Goal: Information Seeking & Learning: Get advice/opinions

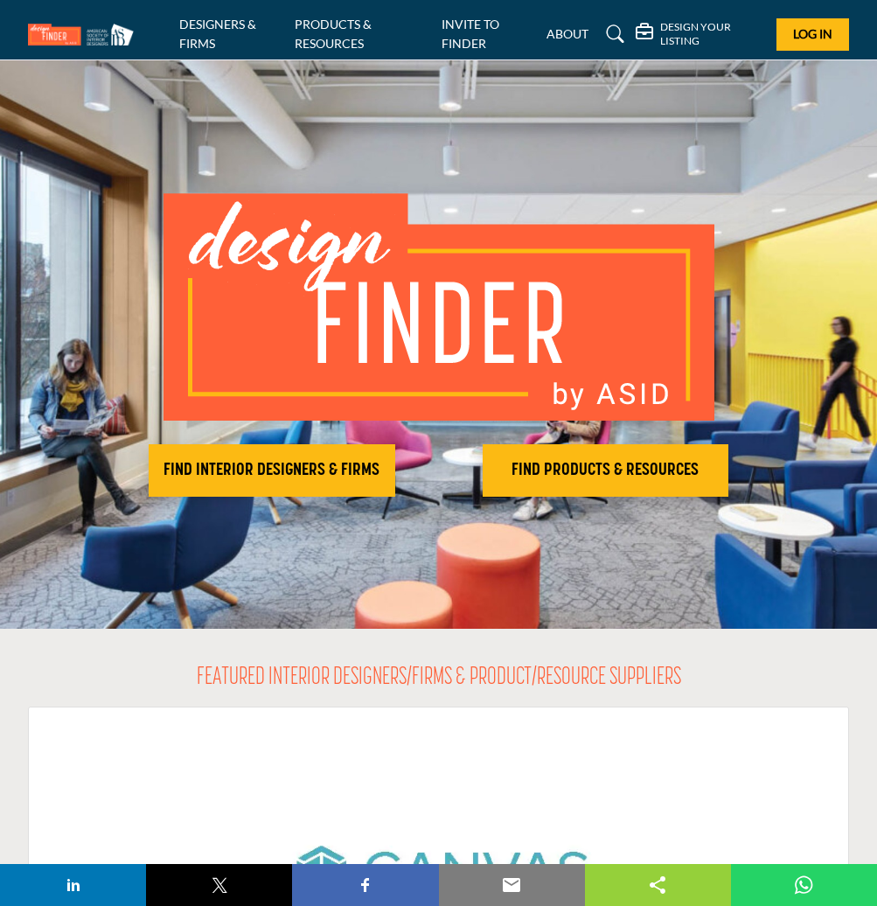
click at [795, 31] on span "Log In" at bounding box center [812, 33] width 39 height 15
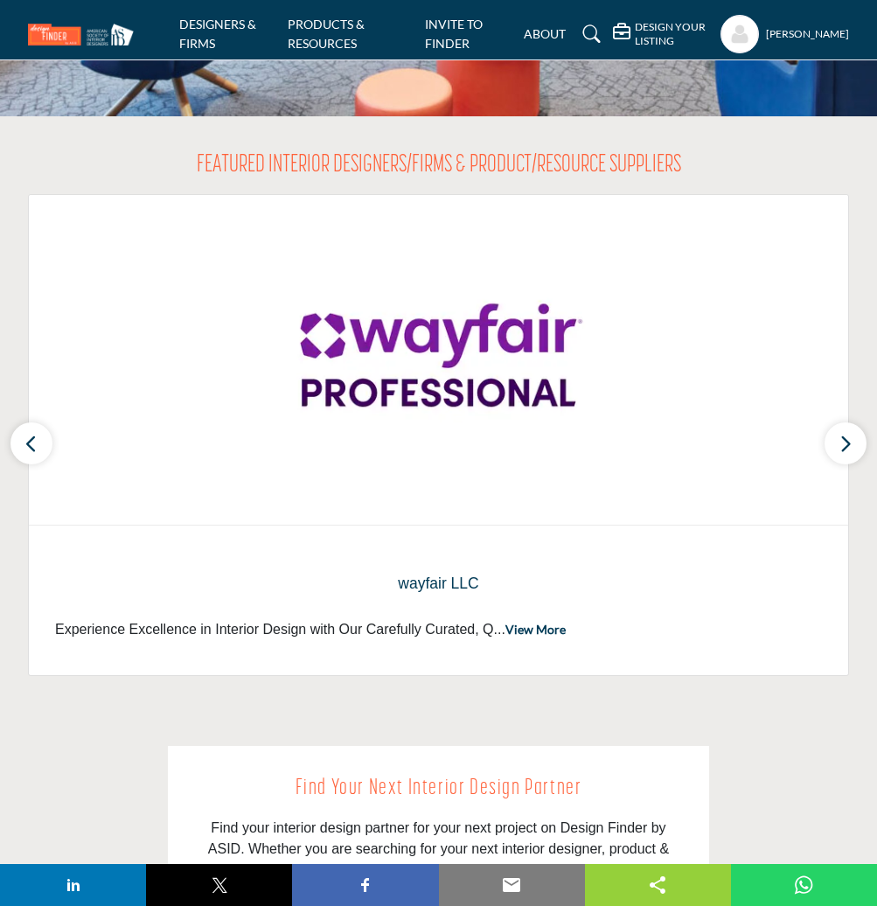
scroll to position [504, 0]
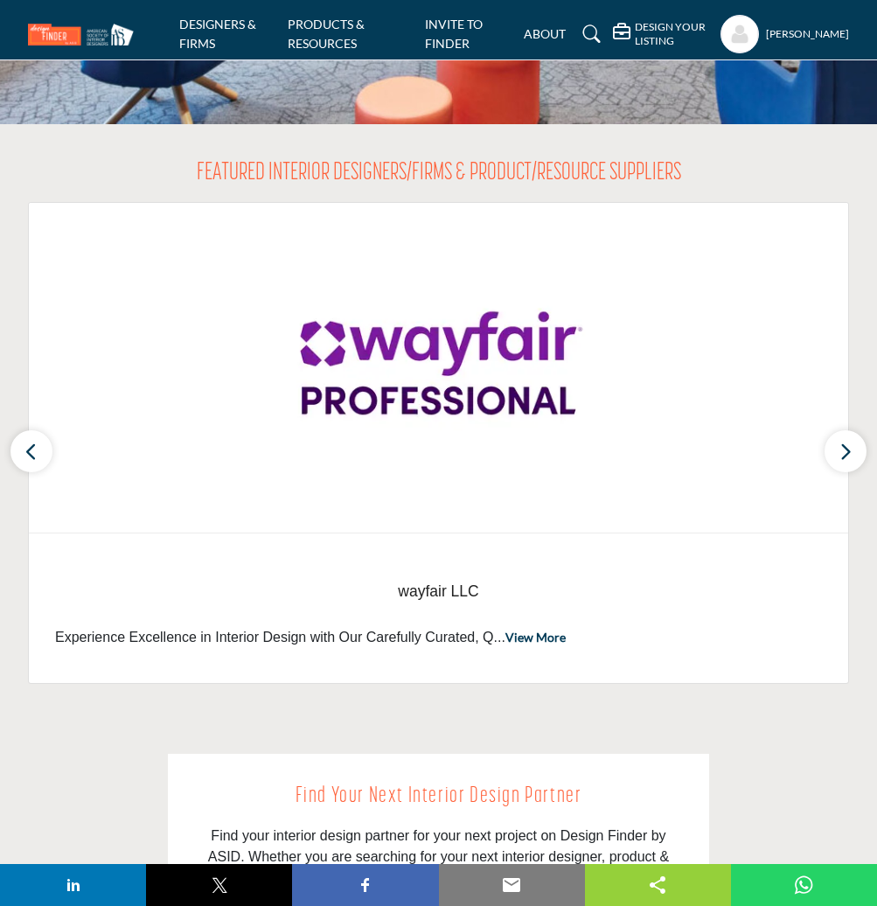
click at [781, 29] on h5 "[PERSON_NAME]" at bounding box center [807, 34] width 83 height 15
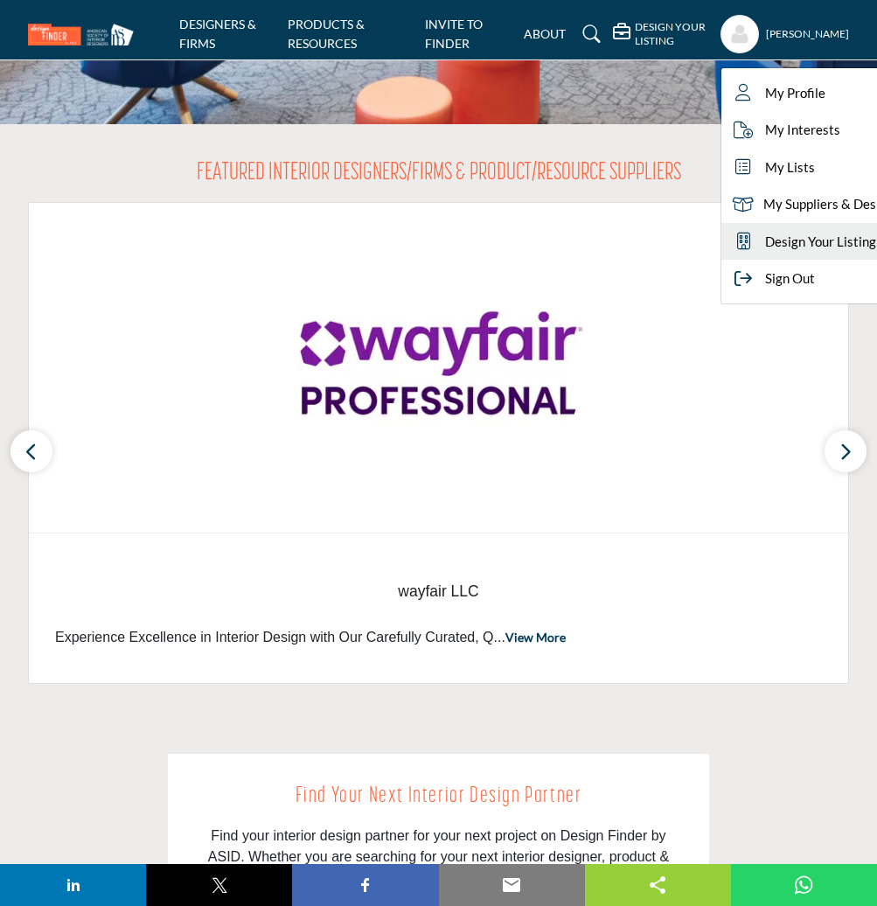
click at [801, 240] on span "Design Your Listing" at bounding box center [820, 242] width 111 height 20
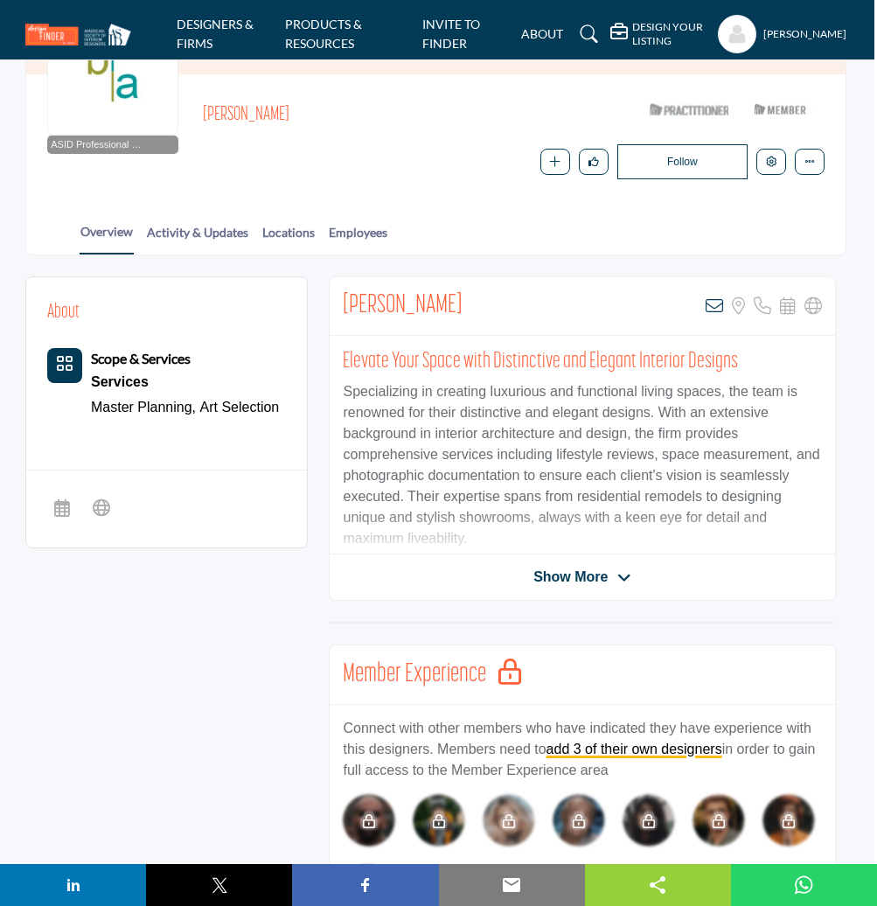
scroll to position [214, 3]
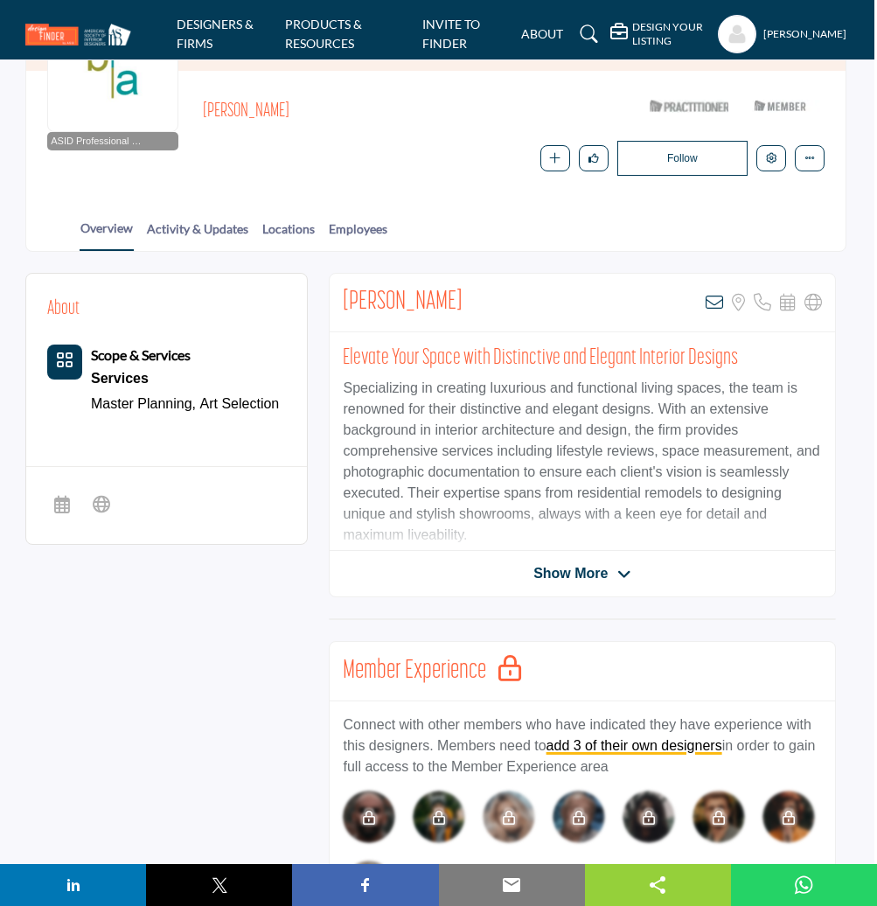
click at [601, 573] on span "Show More" at bounding box center [570, 573] width 74 height 21
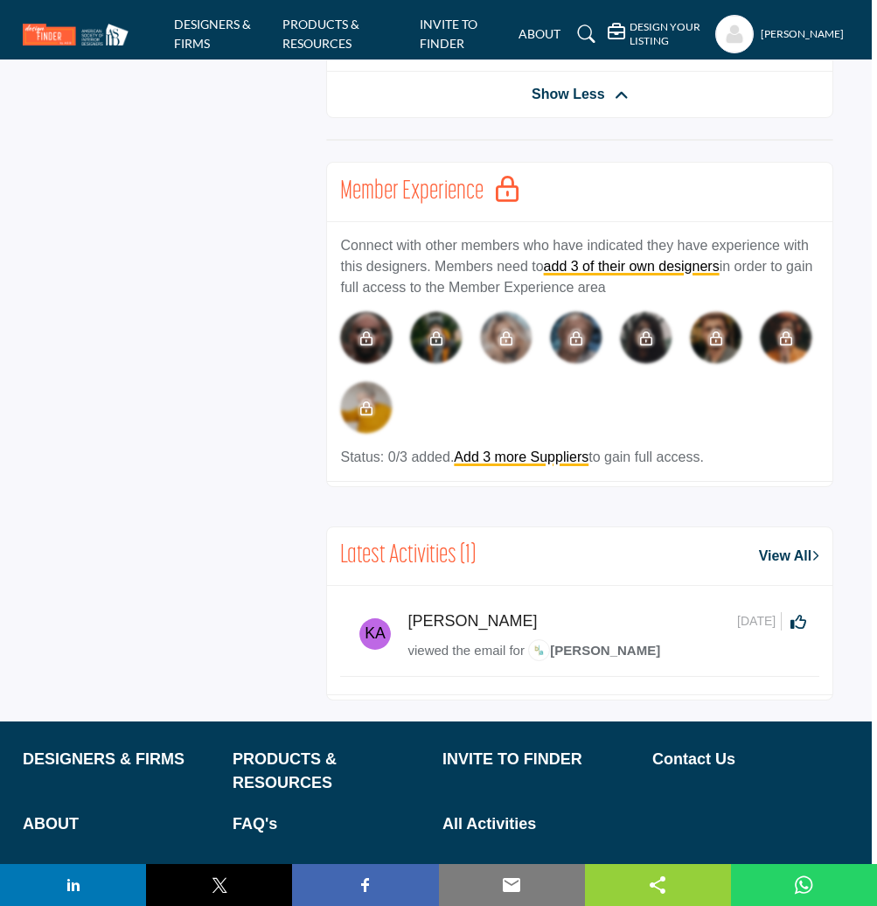
scroll to position [896, 5]
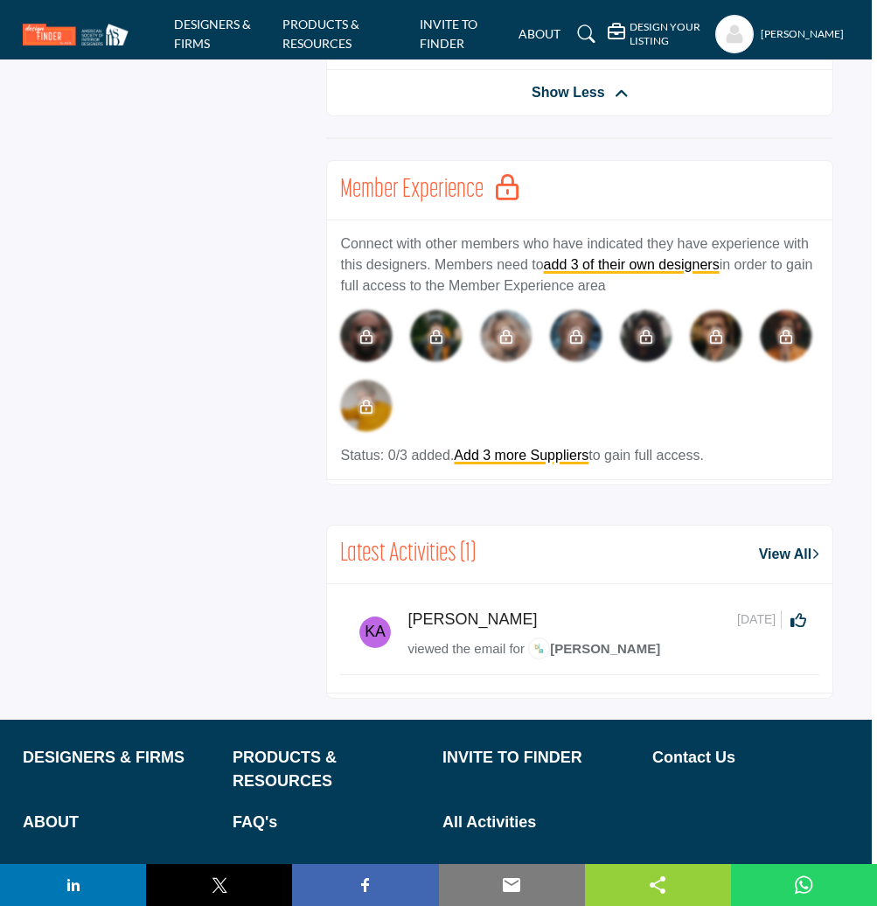
click at [769, 544] on link "View All" at bounding box center [789, 554] width 60 height 21
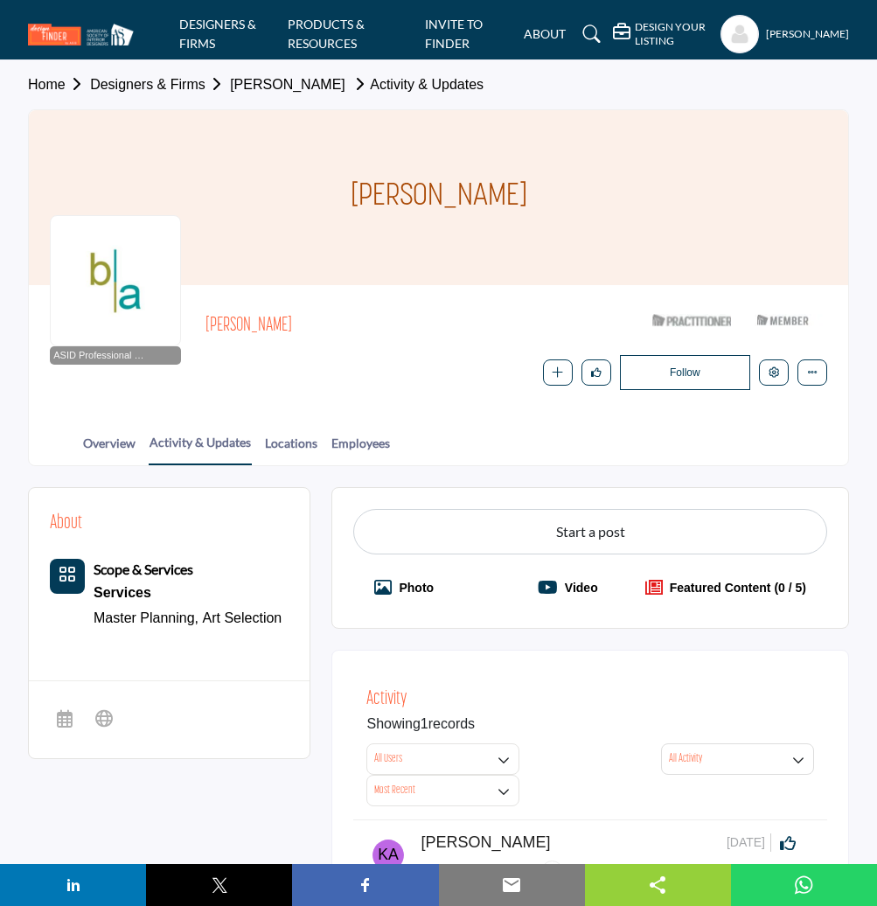
click at [106, 564] on b "Scope & Services" at bounding box center [144, 568] width 100 height 17
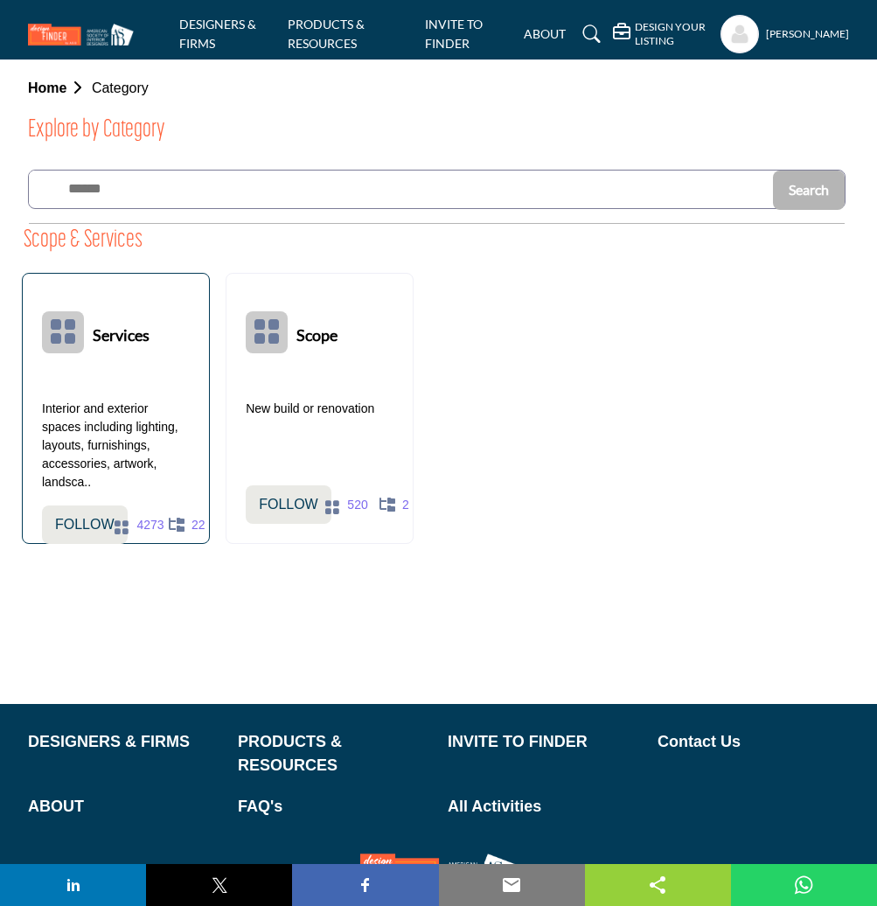
click at [73, 334] on icon at bounding box center [63, 331] width 28 height 28
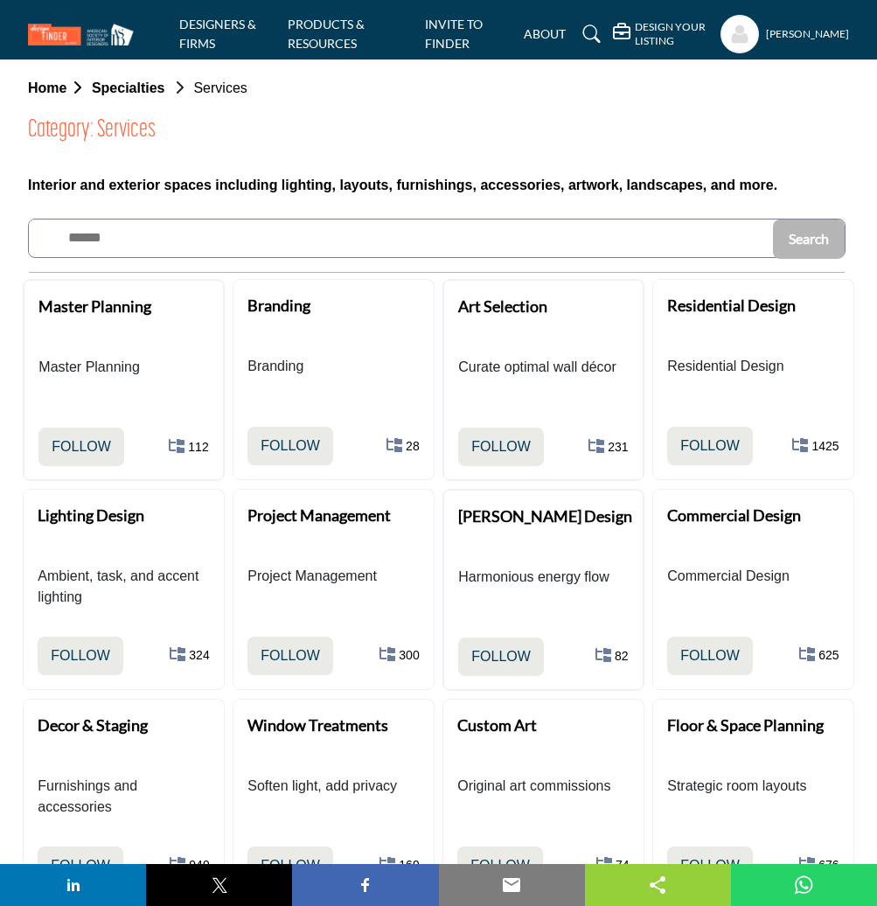
click at [643, 28] on h5 "DESIGN YOUR LISTING" at bounding box center [675, 33] width 81 height 27
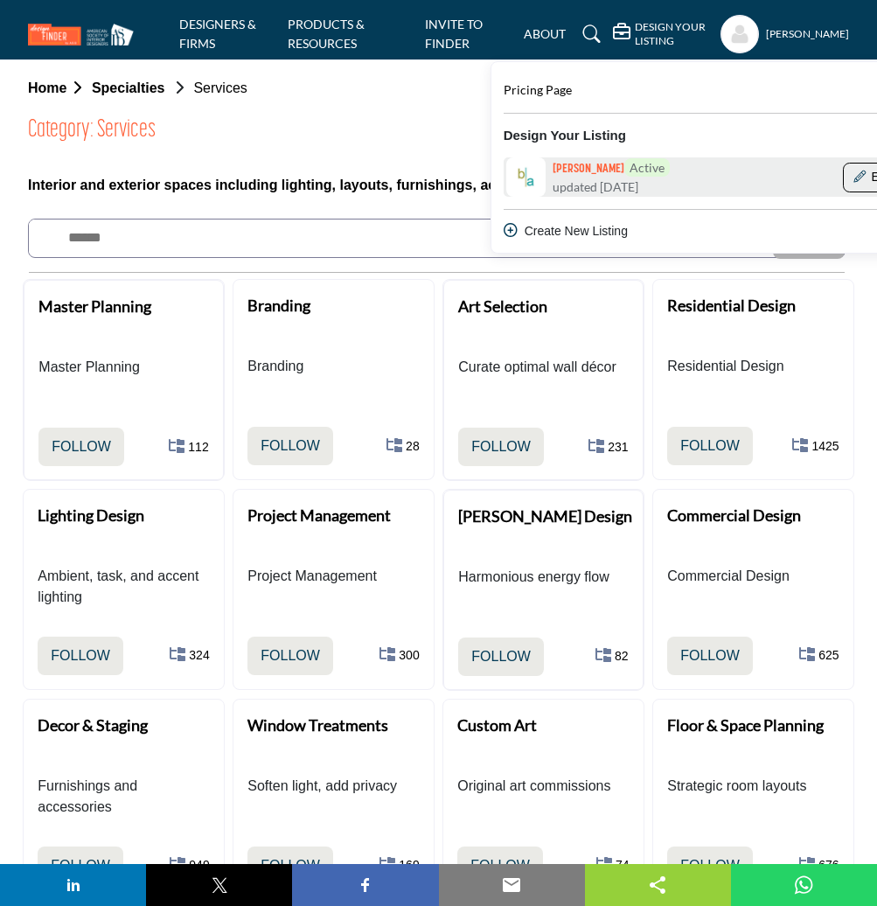
click at [867, 175] on button "Edit" at bounding box center [872, 178] width 59 height 30
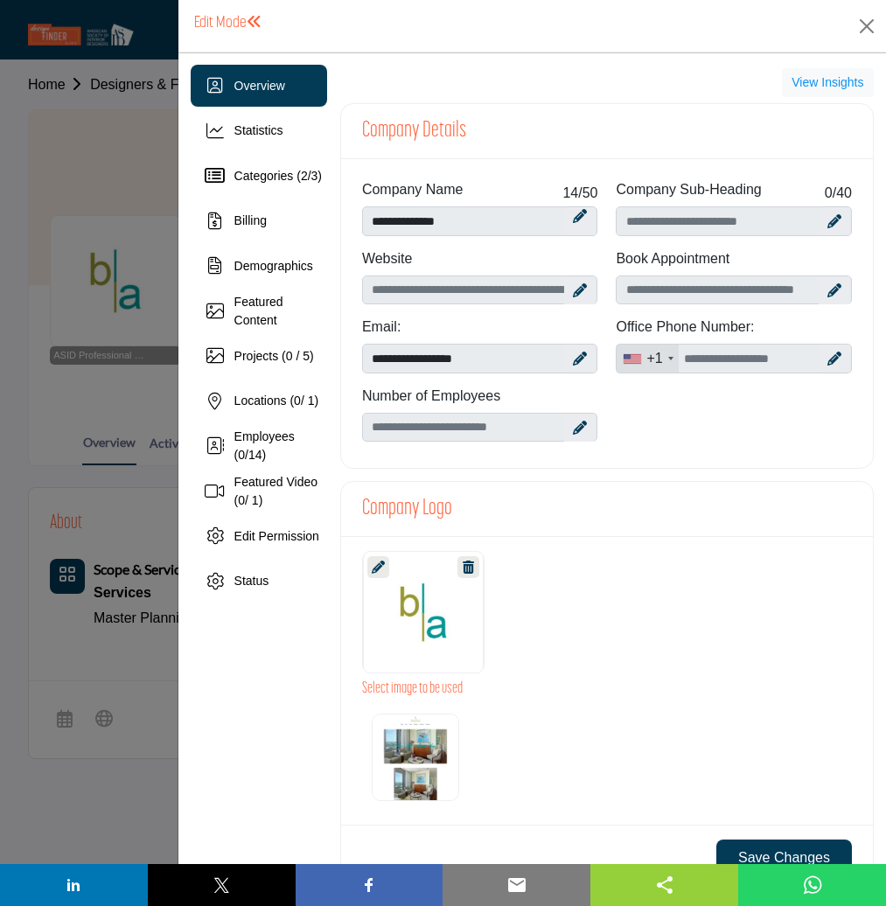
click at [574, 289] on icon at bounding box center [580, 290] width 14 height 14
click at [582, 289] on icon at bounding box center [587, 291] width 10 height 14
click at [573, 428] on icon at bounding box center [580, 428] width 14 height 14
click at [254, 434] on span "Employees ( 0 / 14 )" at bounding box center [264, 445] width 60 height 32
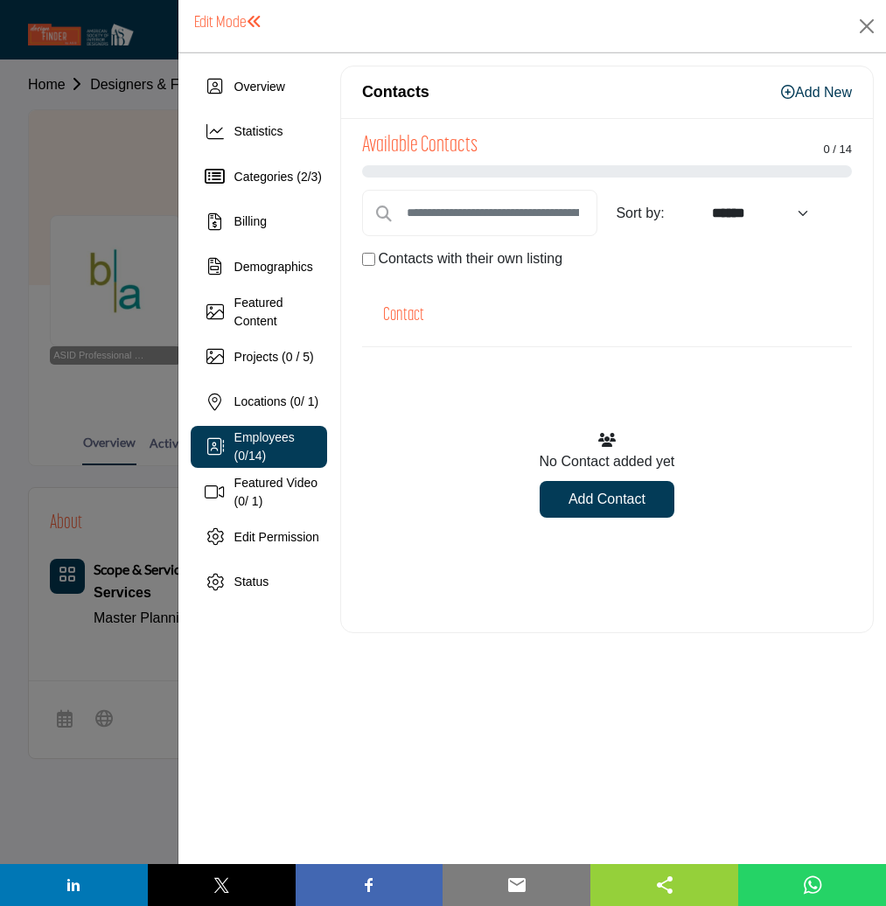
click at [801, 88] on link "Add New" at bounding box center [816, 92] width 71 height 15
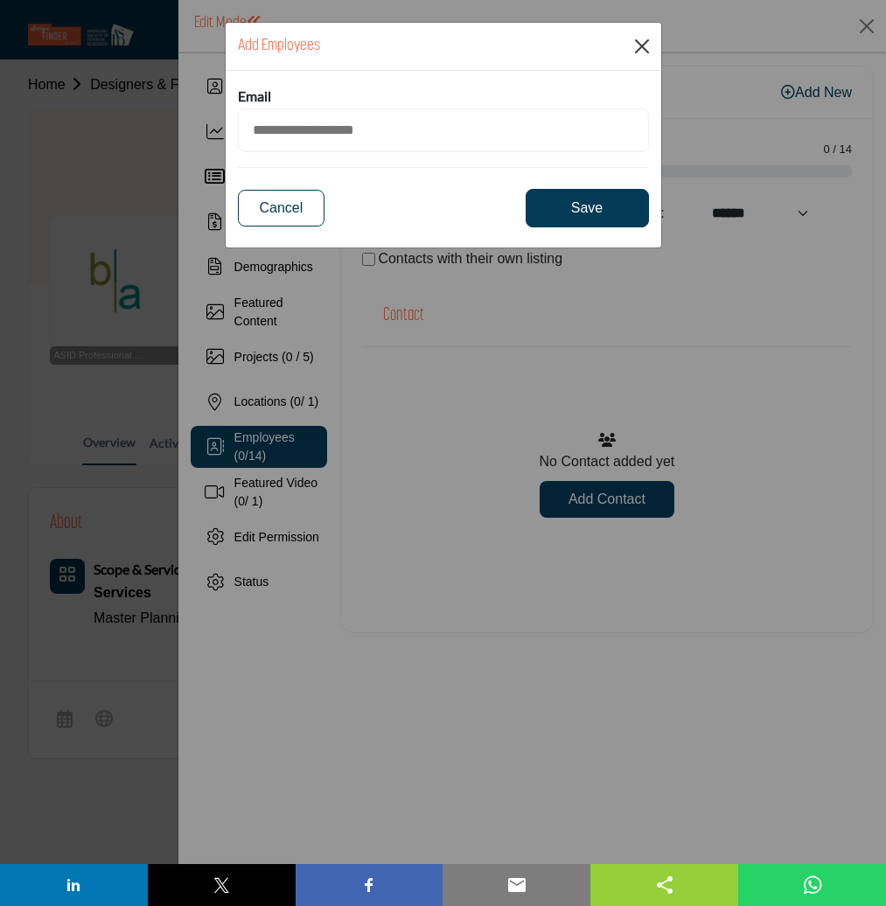
click at [644, 47] on button "Close Modal" at bounding box center [642, 46] width 26 height 26
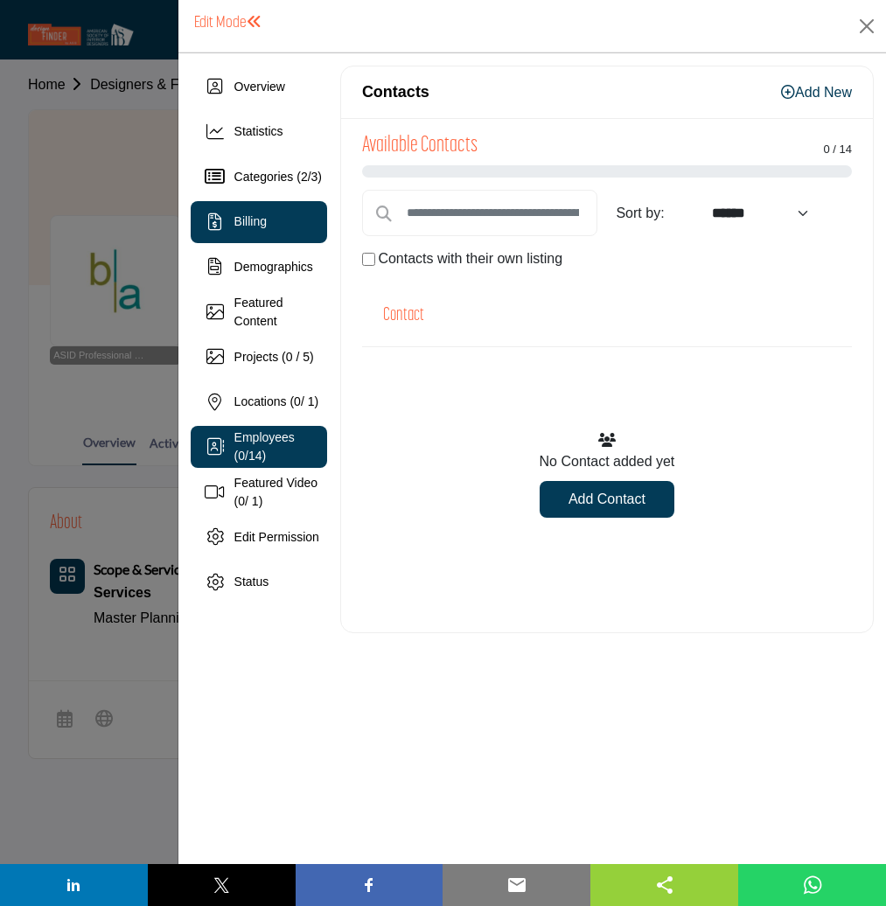
click at [253, 222] on span "Billing" at bounding box center [250, 221] width 32 height 14
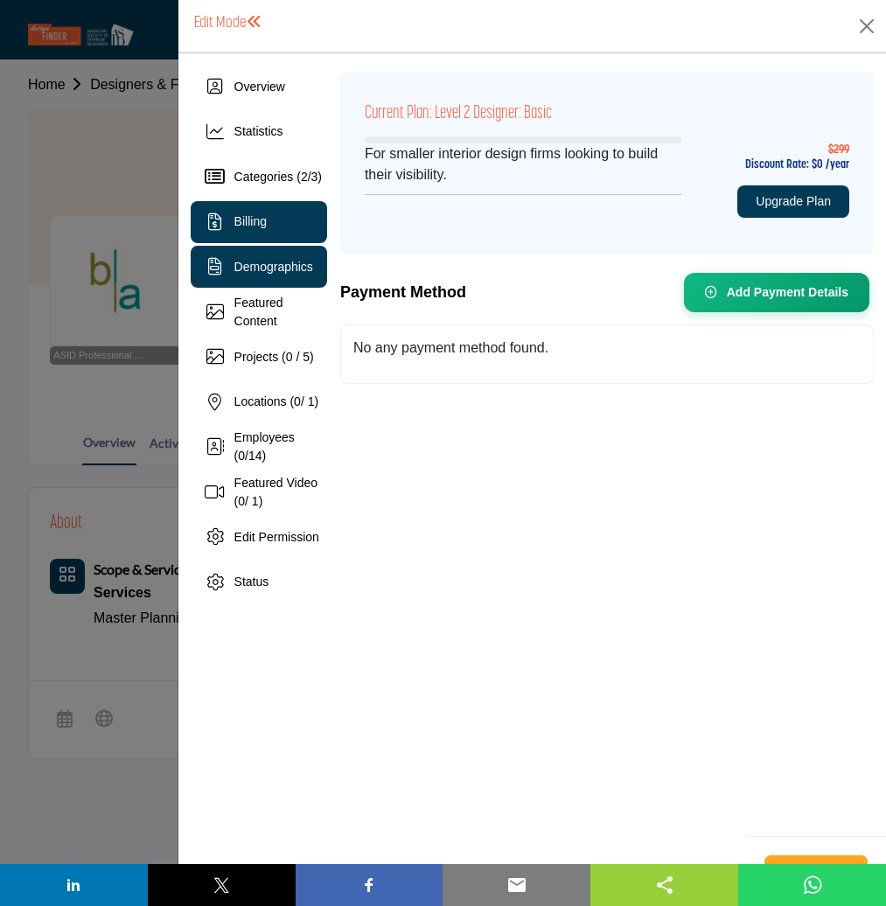
click at [249, 262] on span "Demographics" at bounding box center [273, 267] width 79 height 14
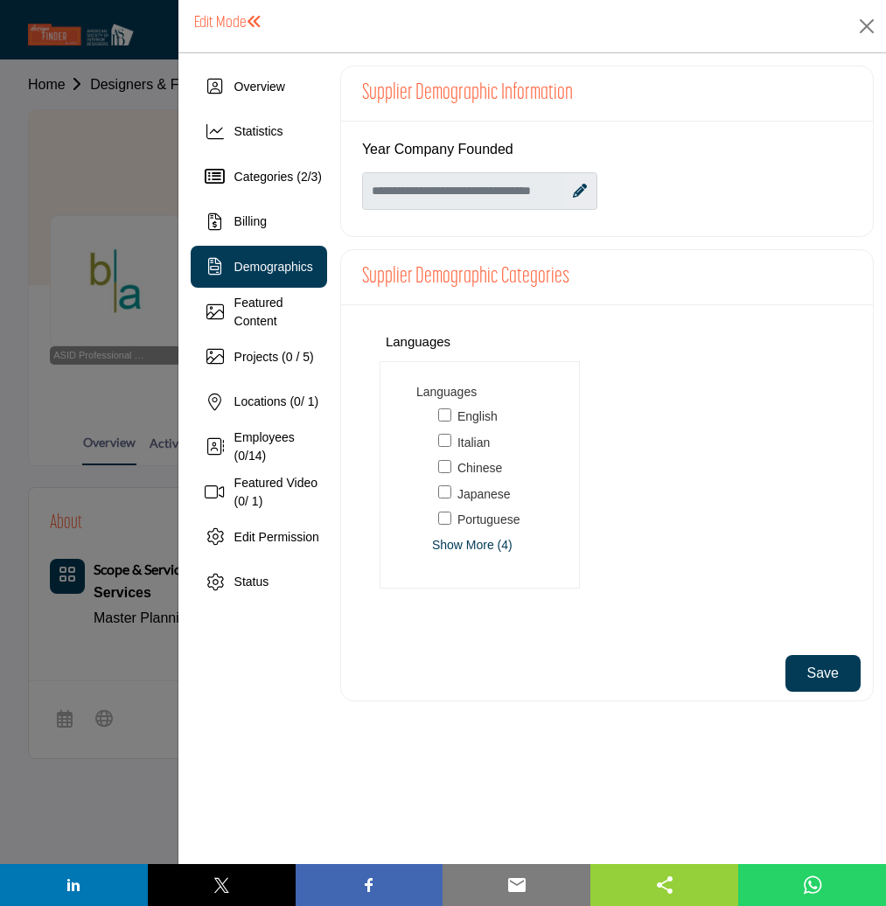
click at [577, 190] on icon at bounding box center [580, 191] width 14 height 14
click at [579, 190] on icon at bounding box center [577, 192] width 13 height 17
click at [838, 676] on button "Save" at bounding box center [822, 673] width 75 height 37
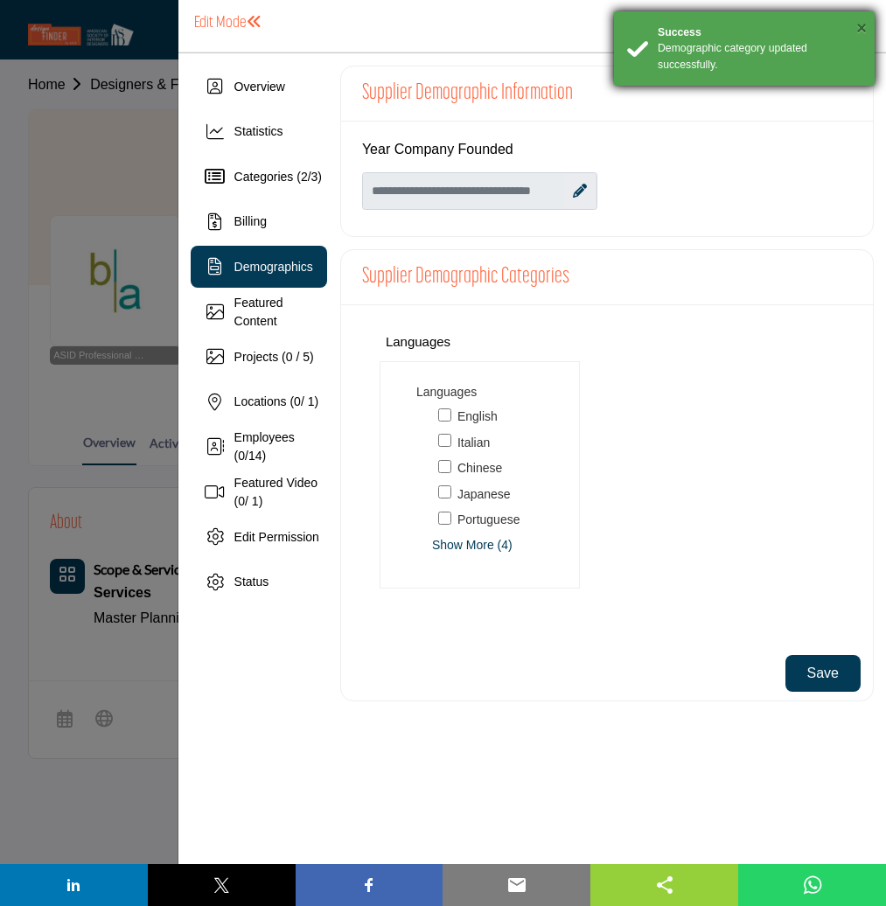
click at [861, 27] on button "×" at bounding box center [861, 27] width 10 height 17
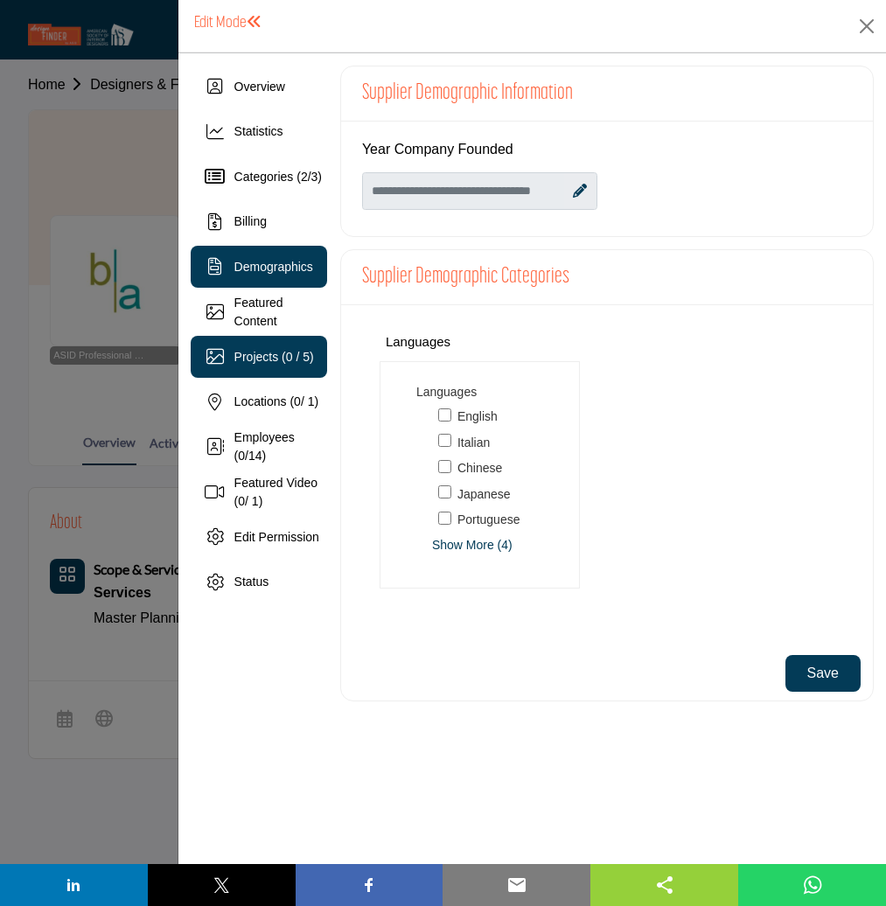
click at [249, 357] on span "Projects (0 / 5)" at bounding box center [274, 357] width 80 height 14
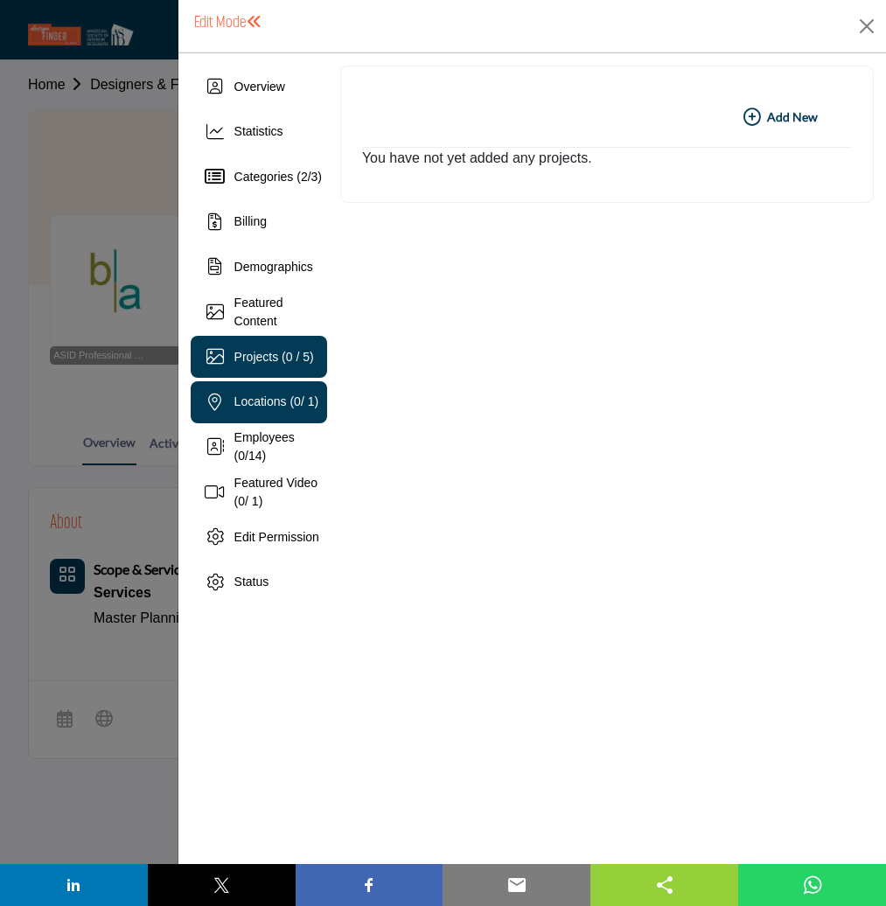
click at [254, 402] on span "Locations ( 0 / 1)" at bounding box center [276, 401] width 85 height 14
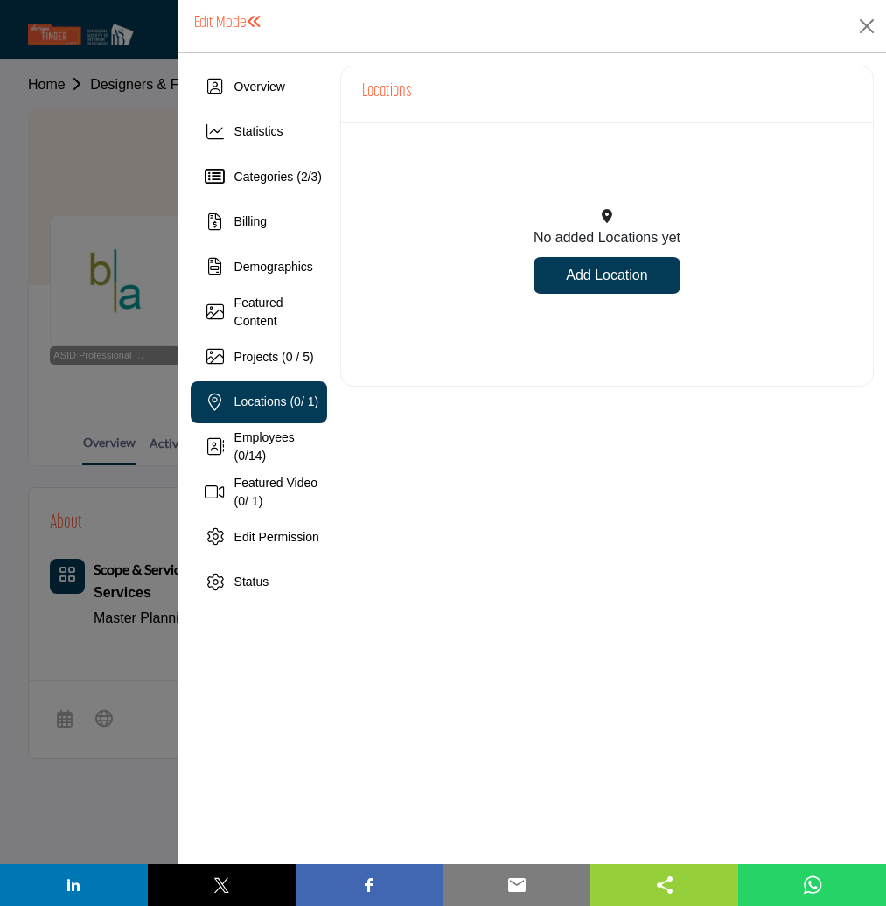
click at [605, 268] on link "Add Location" at bounding box center [606, 275] width 147 height 37
select select "***"
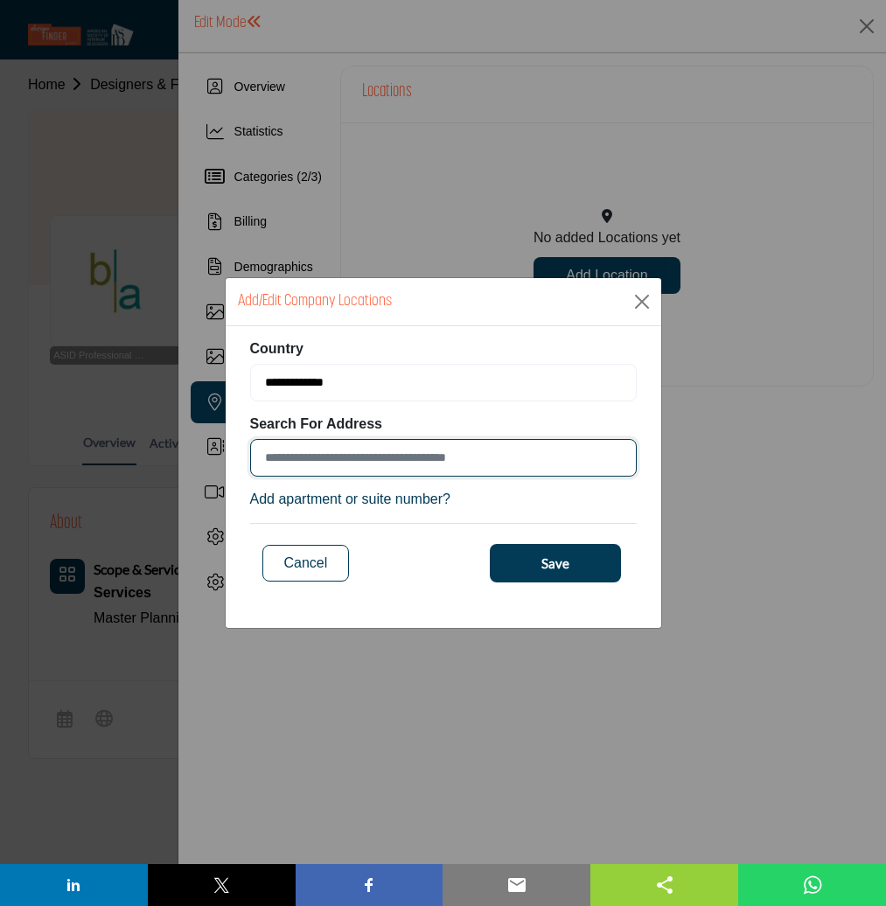
click at [411, 456] on input at bounding box center [443, 458] width 386 height 38
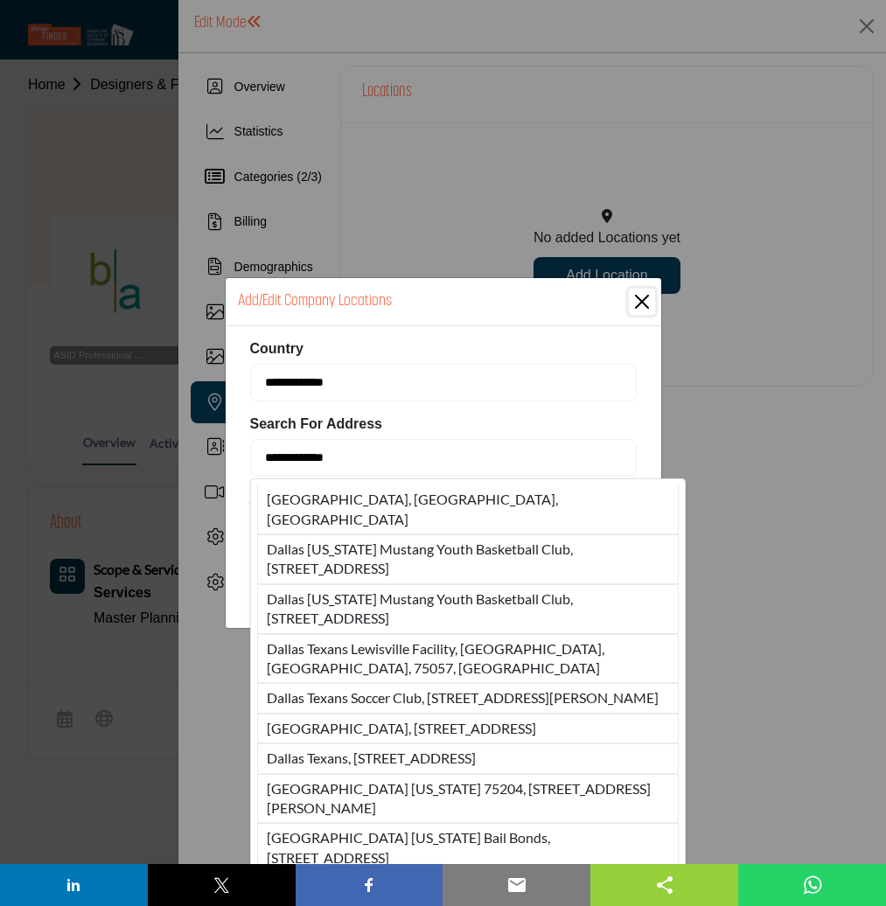
click at [369, 489] on li "[GEOGRAPHIC_DATA], [GEOGRAPHIC_DATA], [GEOGRAPHIC_DATA]" at bounding box center [467, 509] width 421 height 49
type input "**********"
type input "******"
type input "*****"
type input "**********"
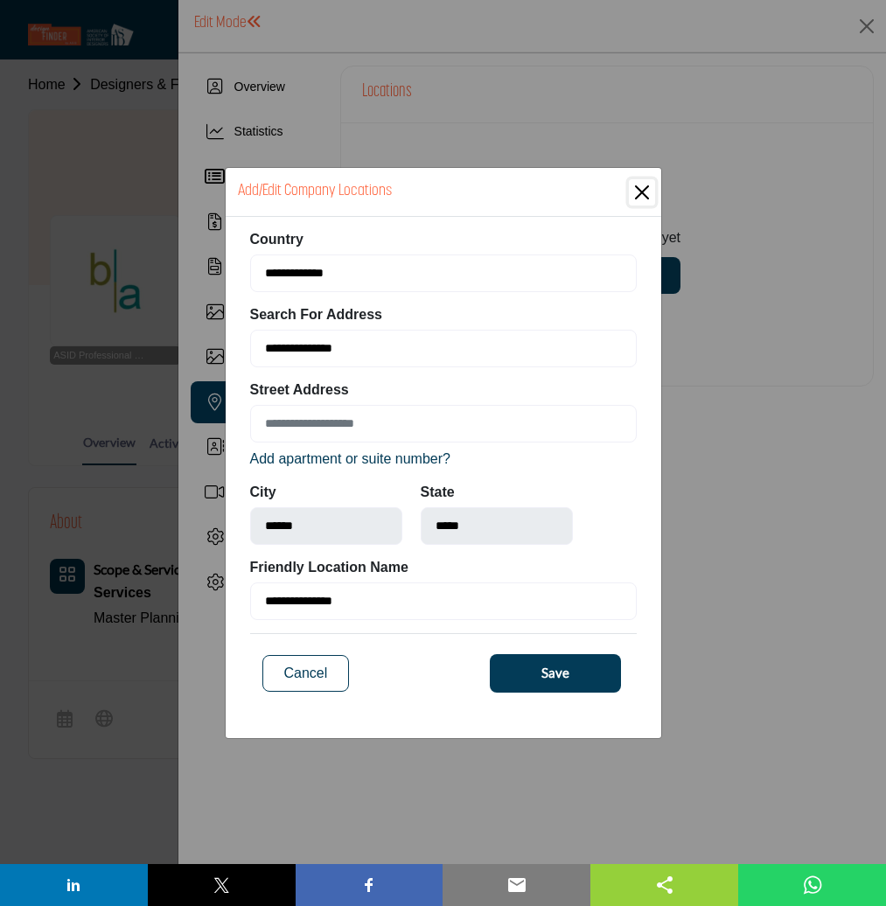
click at [548, 671] on span "Save" at bounding box center [555, 673] width 28 height 20
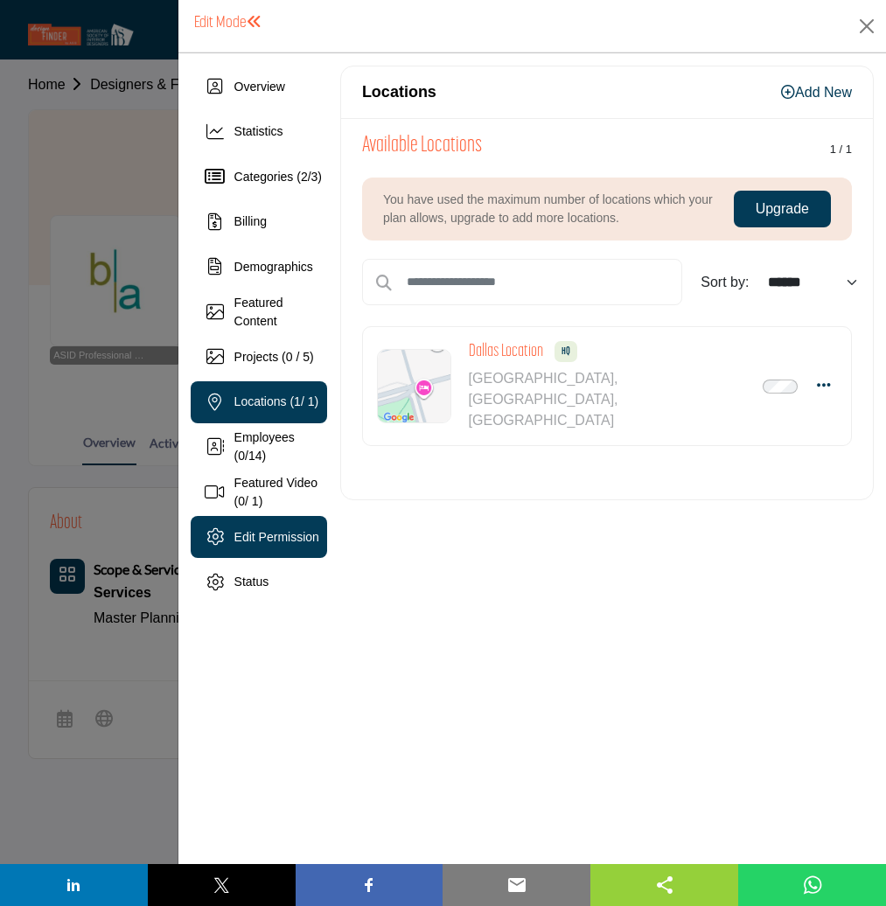
click at [266, 532] on span "Edit Permission" at bounding box center [276, 537] width 85 height 14
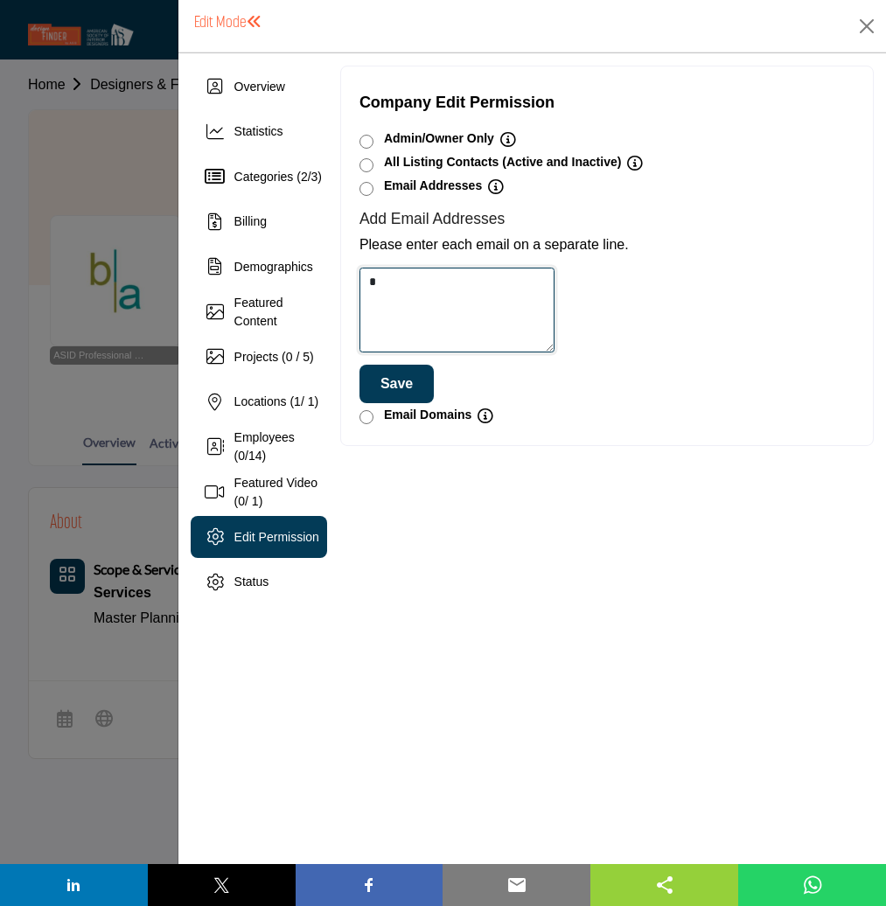
click at [421, 290] on textarea at bounding box center [457, 310] width 196 height 85
click at [429, 286] on textarea at bounding box center [457, 310] width 196 height 85
type textarea "**********"
click at [398, 384] on button "Save" at bounding box center [396, 384] width 74 height 38
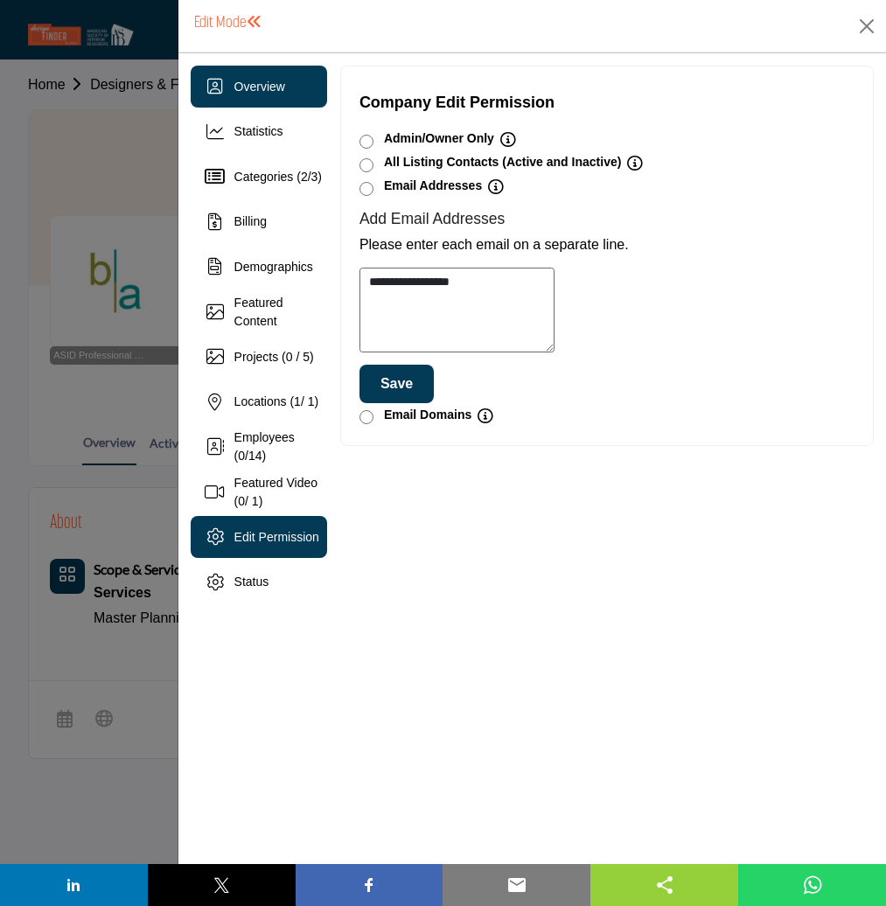
click at [254, 89] on span "Overview" at bounding box center [259, 87] width 51 height 14
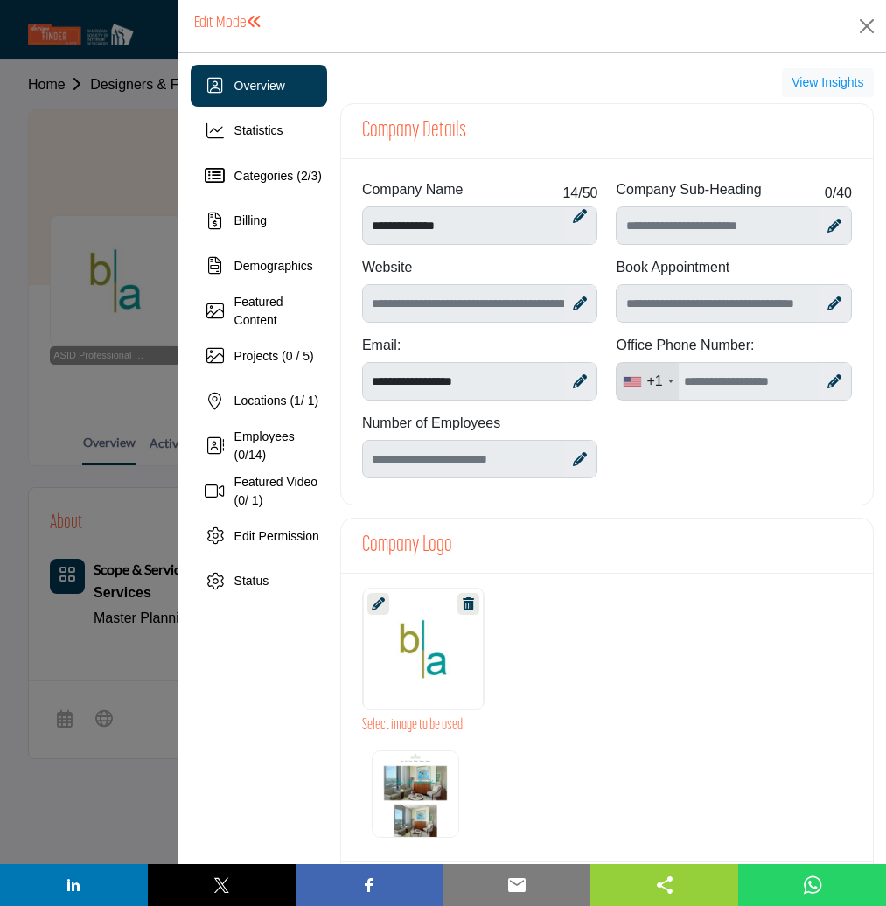
click at [827, 379] on icon at bounding box center [834, 381] width 14 height 14
click at [765, 382] on input "Office Number" at bounding box center [734, 381] width 236 height 38
type input "**********"
click at [797, 384] on icon at bounding box center [805, 381] width 16 height 17
click at [576, 457] on icon at bounding box center [580, 459] width 14 height 14
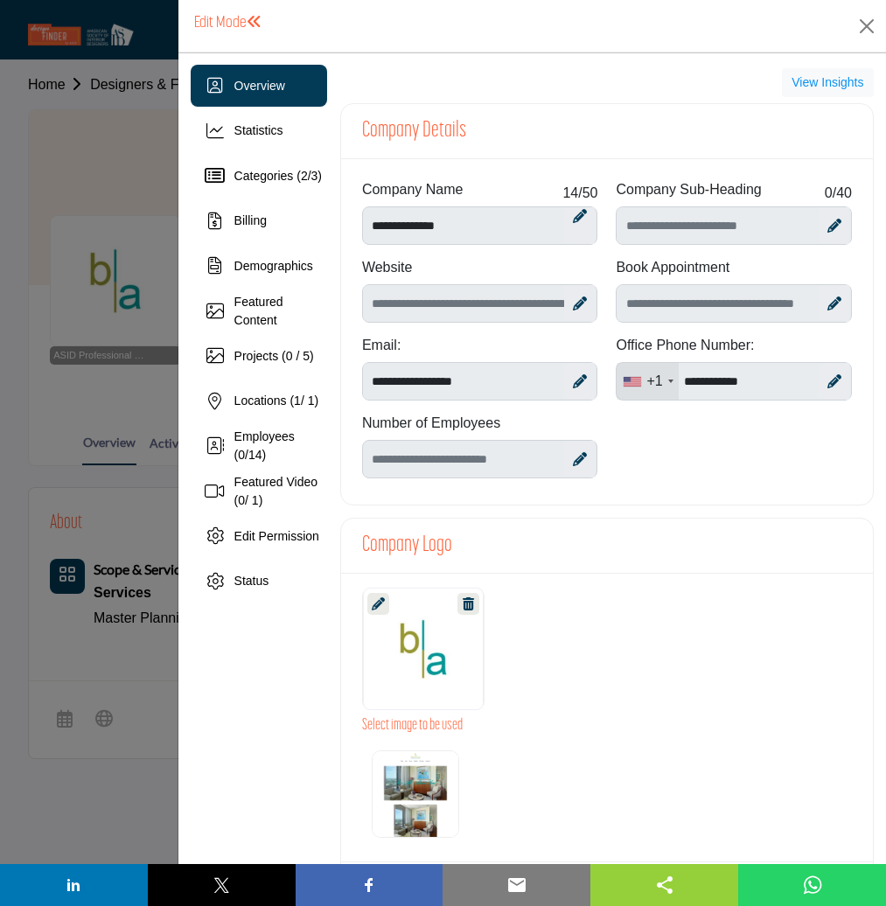
click at [573, 455] on icon at bounding box center [580, 459] width 14 height 14
click at [574, 459] on icon at bounding box center [580, 459] width 14 height 14
click at [574, 460] on icon at bounding box center [580, 459] width 14 height 14
click at [564, 297] on div at bounding box center [579, 303] width 31 height 37
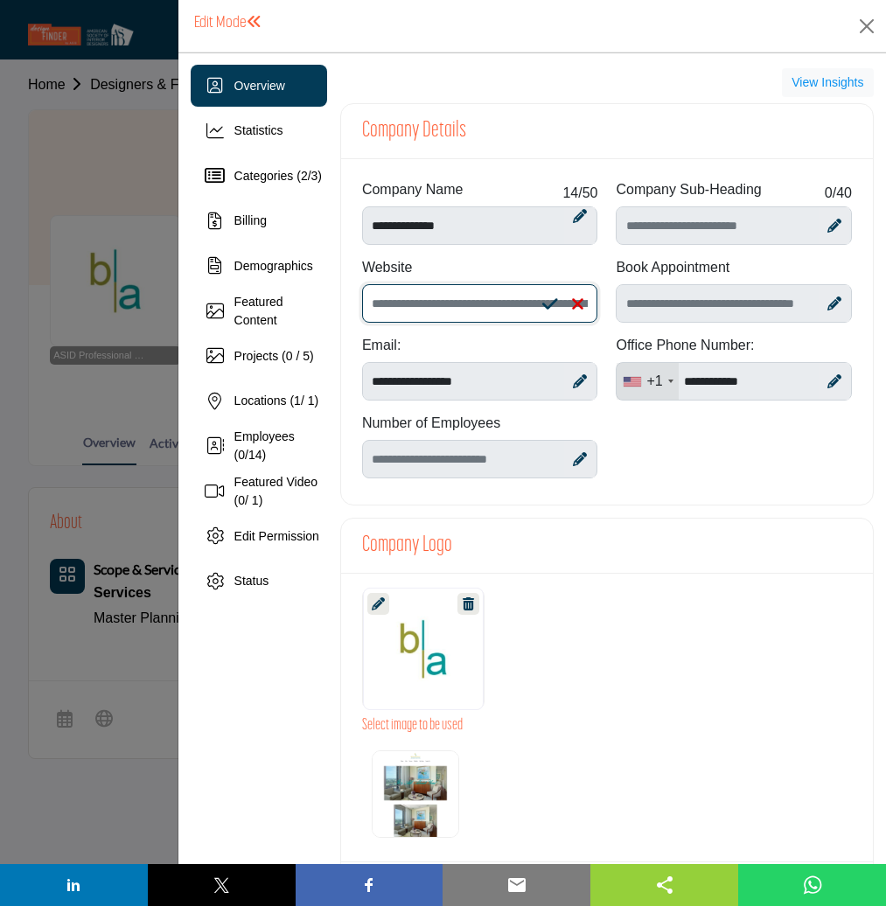
click at [480, 298] on input "Enter company website" at bounding box center [480, 303] width 236 height 38
click at [548, 303] on icon at bounding box center [550, 304] width 16 height 17
type input "**********"
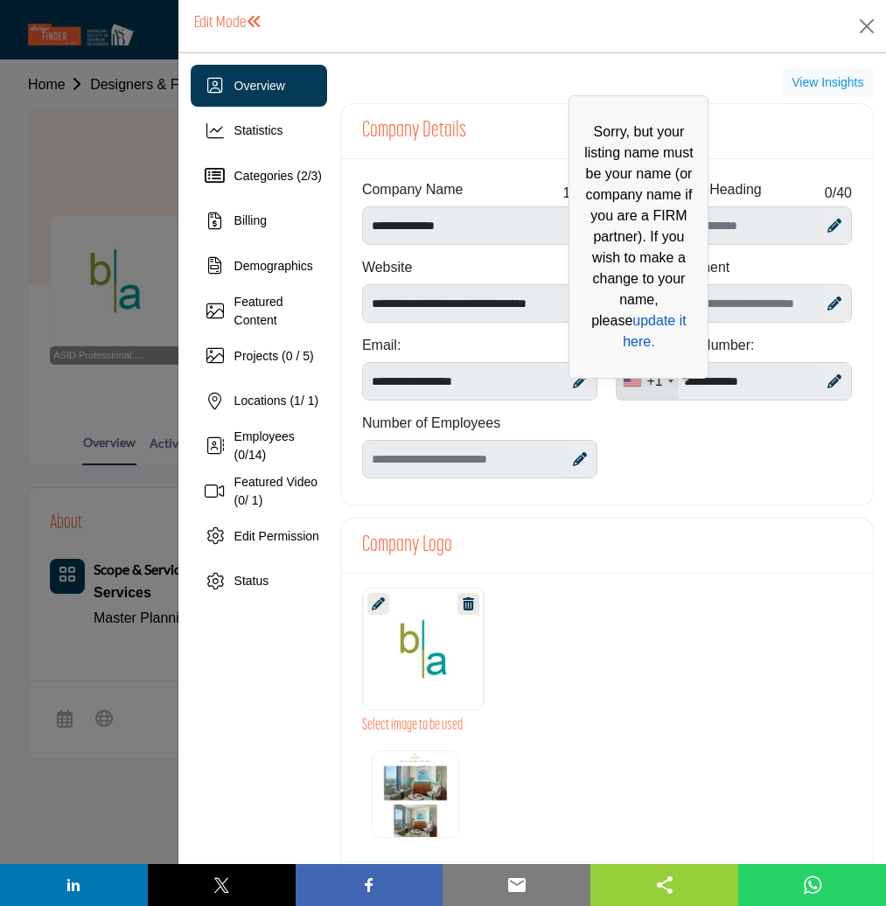
click at [623, 319] on link "update it here." at bounding box center [655, 331] width 64 height 36
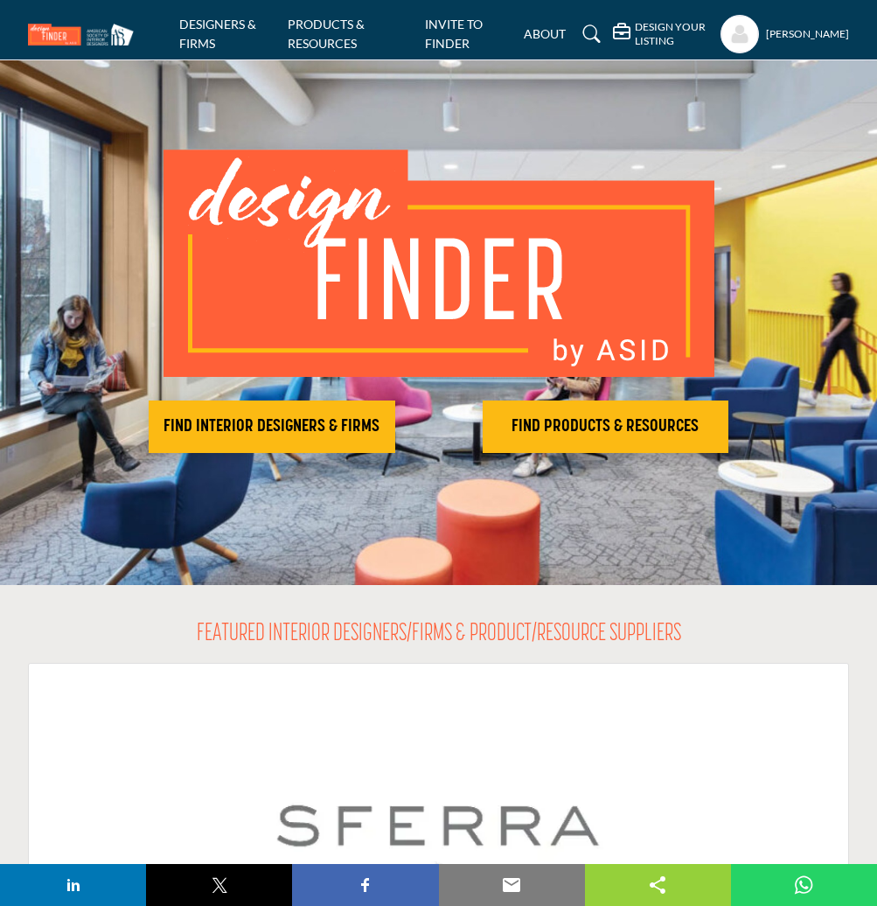
scroll to position [55, 0]
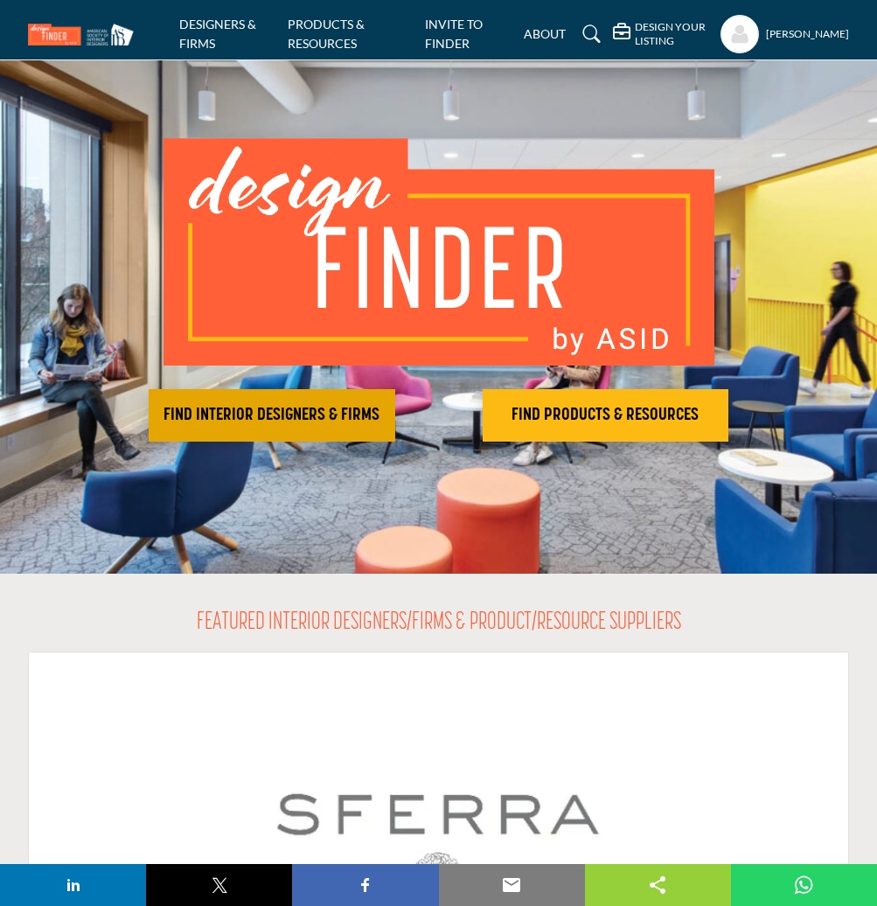
click at [289, 399] on button "FIND INTERIOR DESIGNERS & FIRMS" at bounding box center [272, 415] width 247 height 52
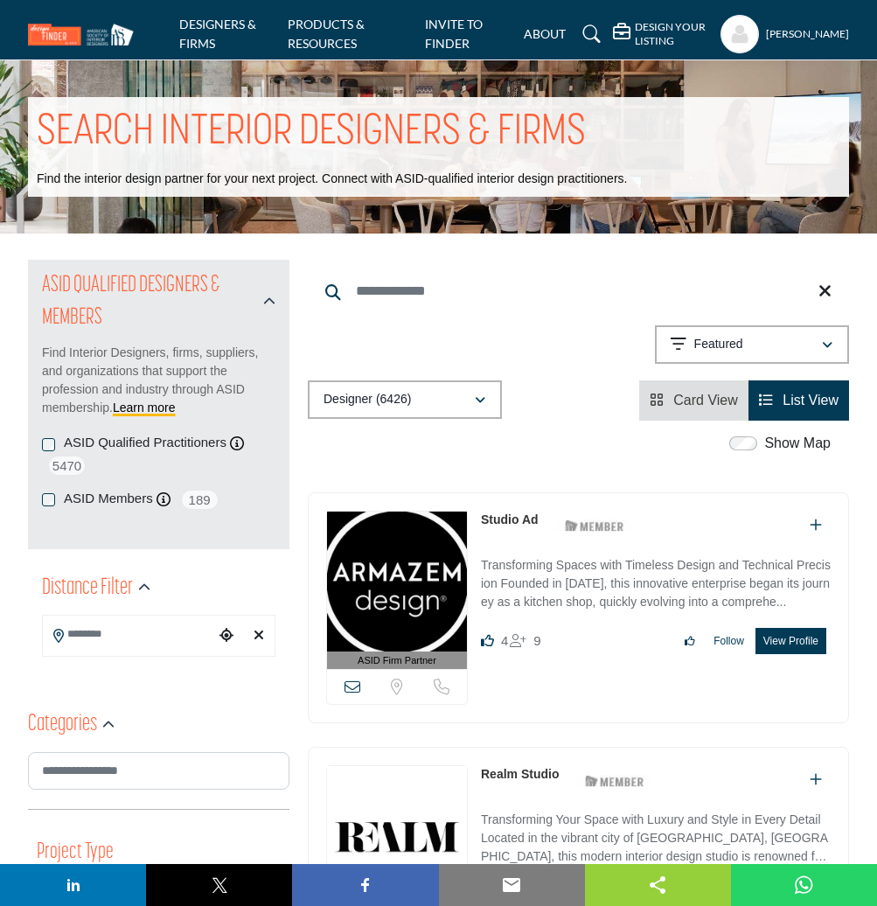
scroll to position [3, 0]
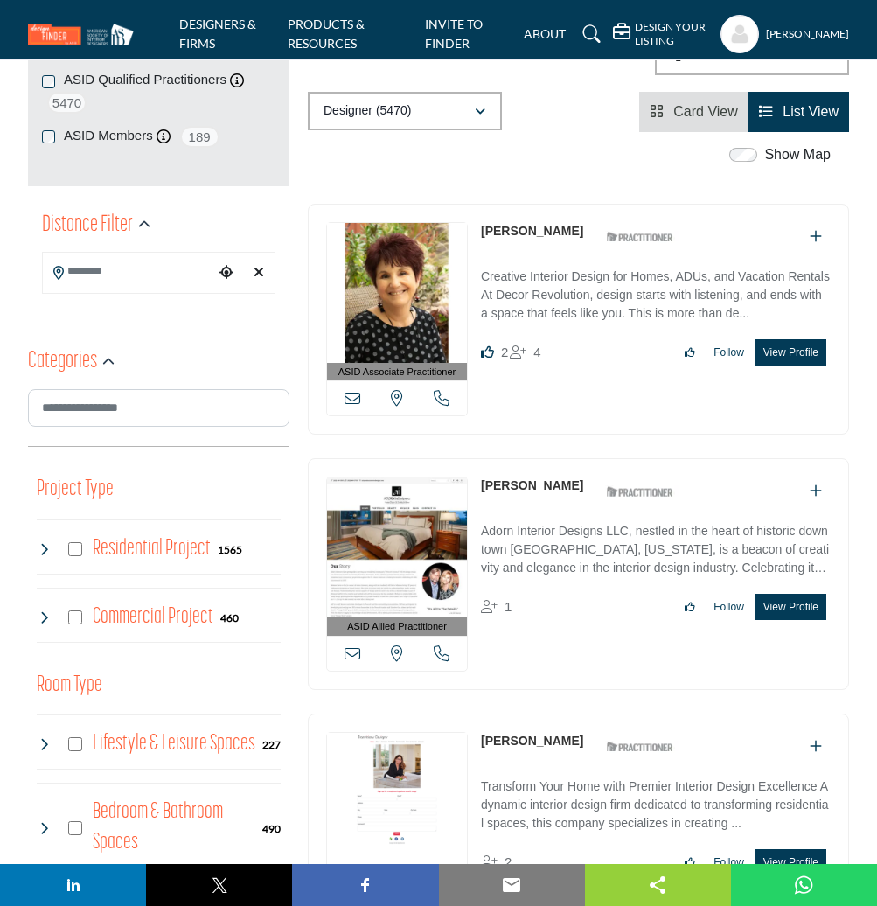
scroll to position [365, 0]
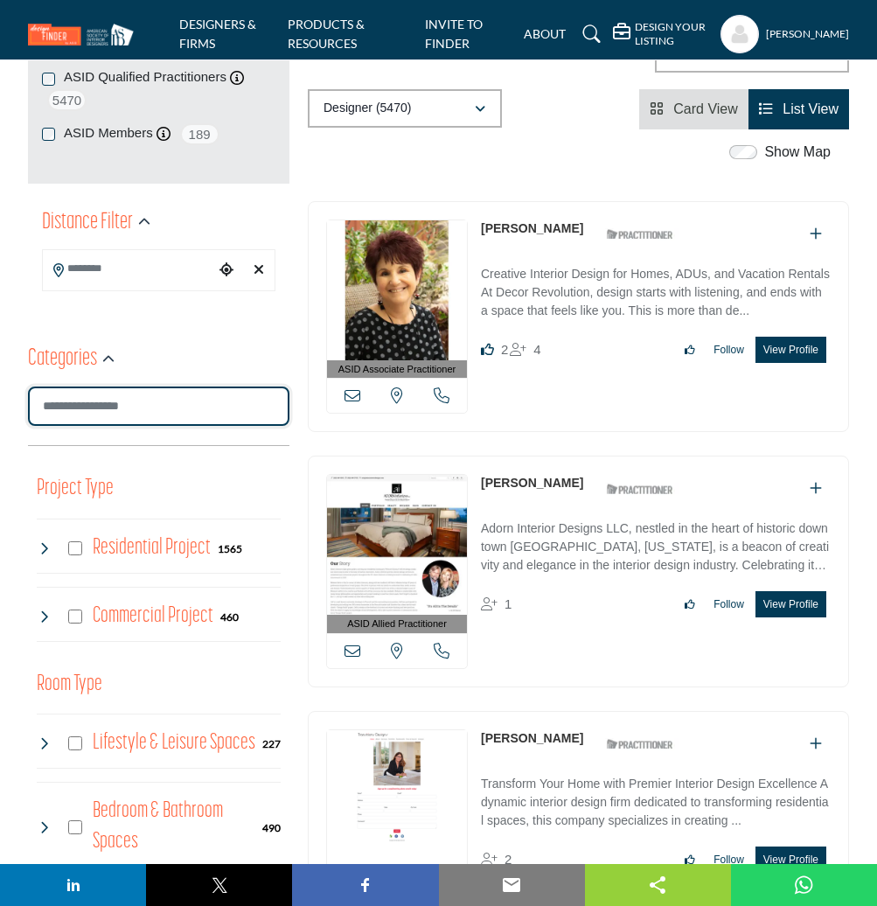
click at [136, 405] on input "Search Category" at bounding box center [158, 405] width 261 height 39
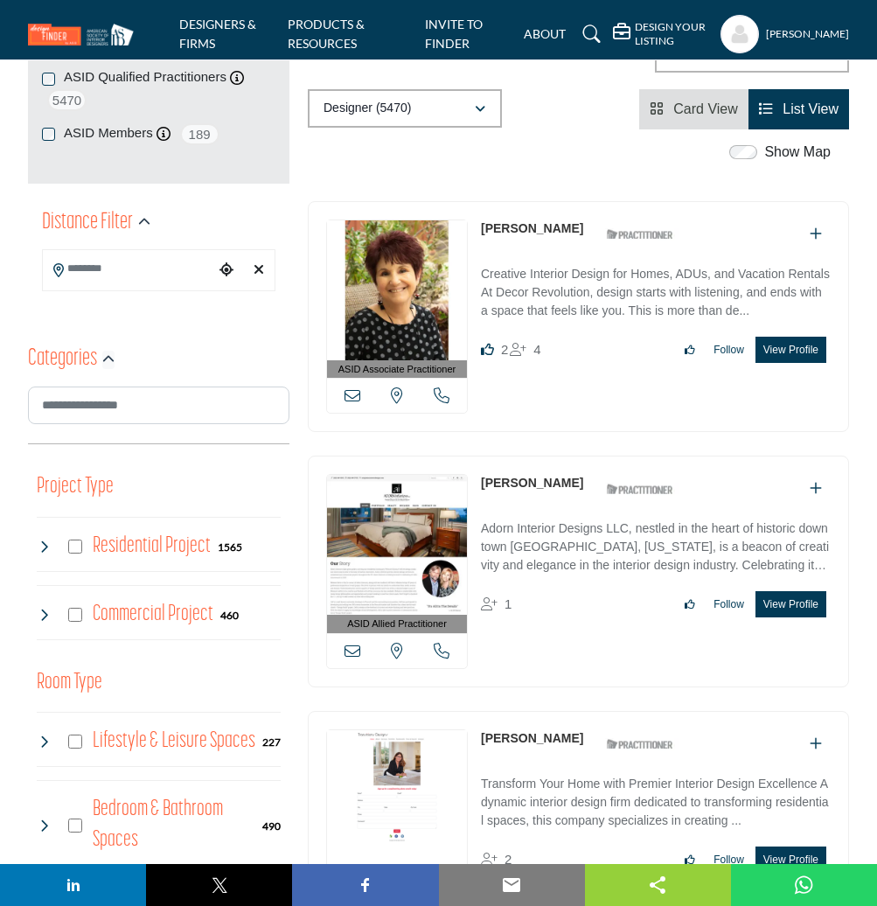
click at [105, 358] on icon "button" at bounding box center [108, 359] width 12 height 12
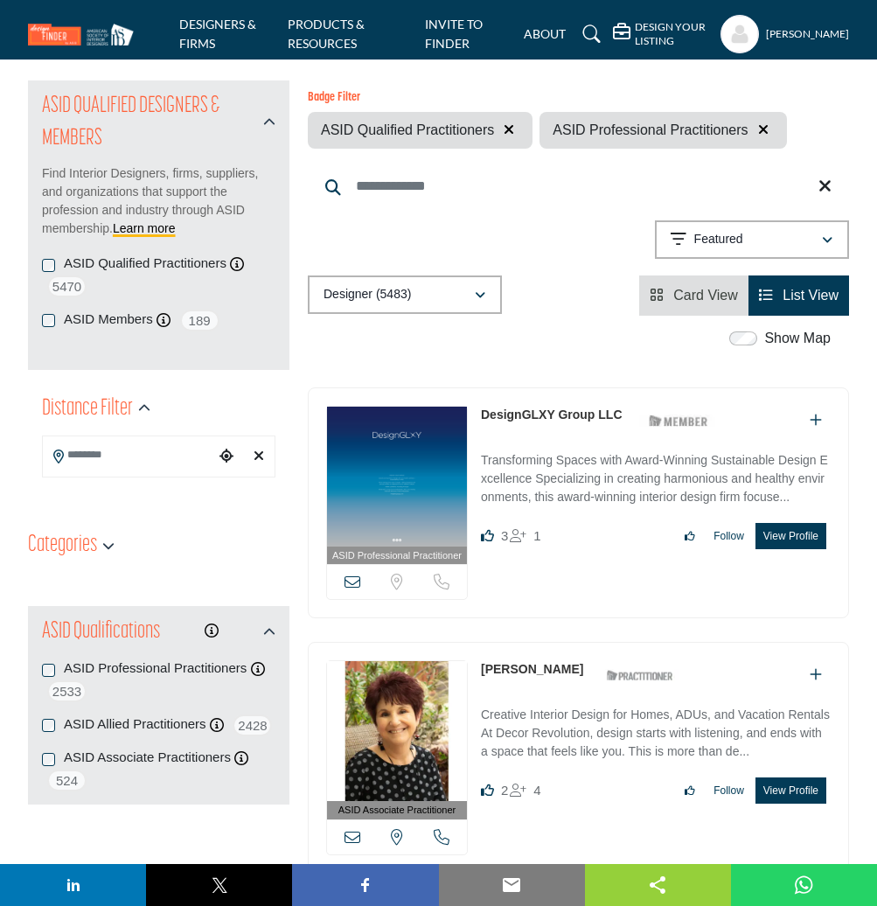
scroll to position [179, 0]
click at [140, 404] on icon "button" at bounding box center [144, 408] width 12 height 12
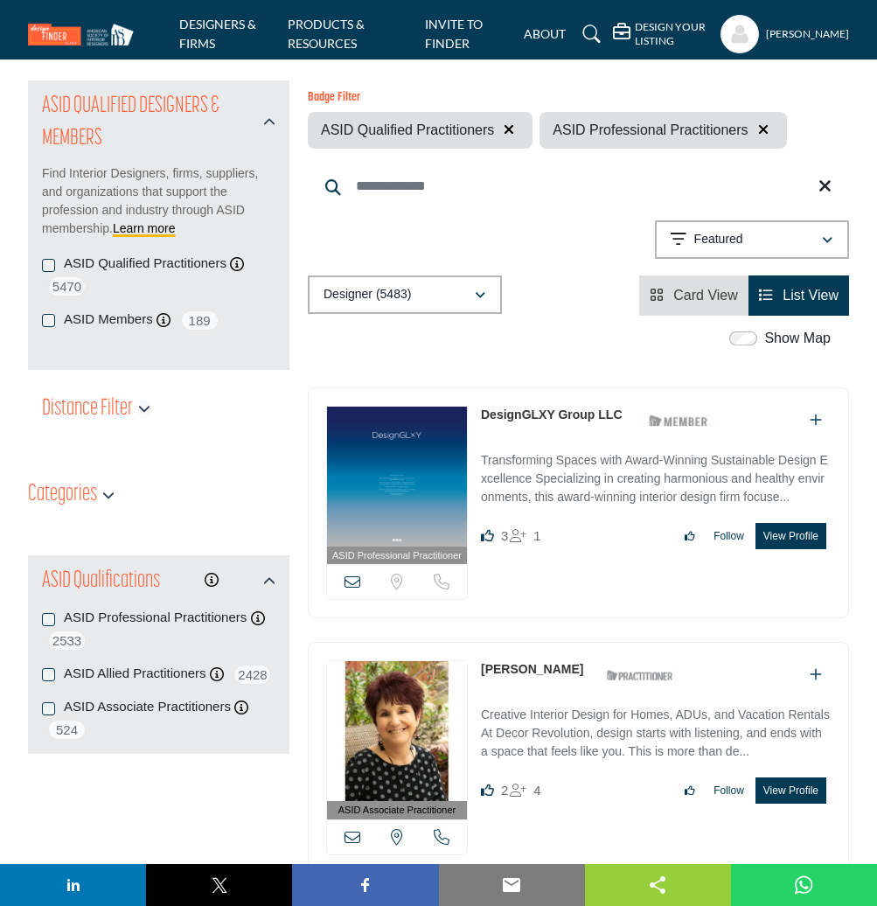
click at [139, 407] on icon "button" at bounding box center [144, 408] width 12 height 12
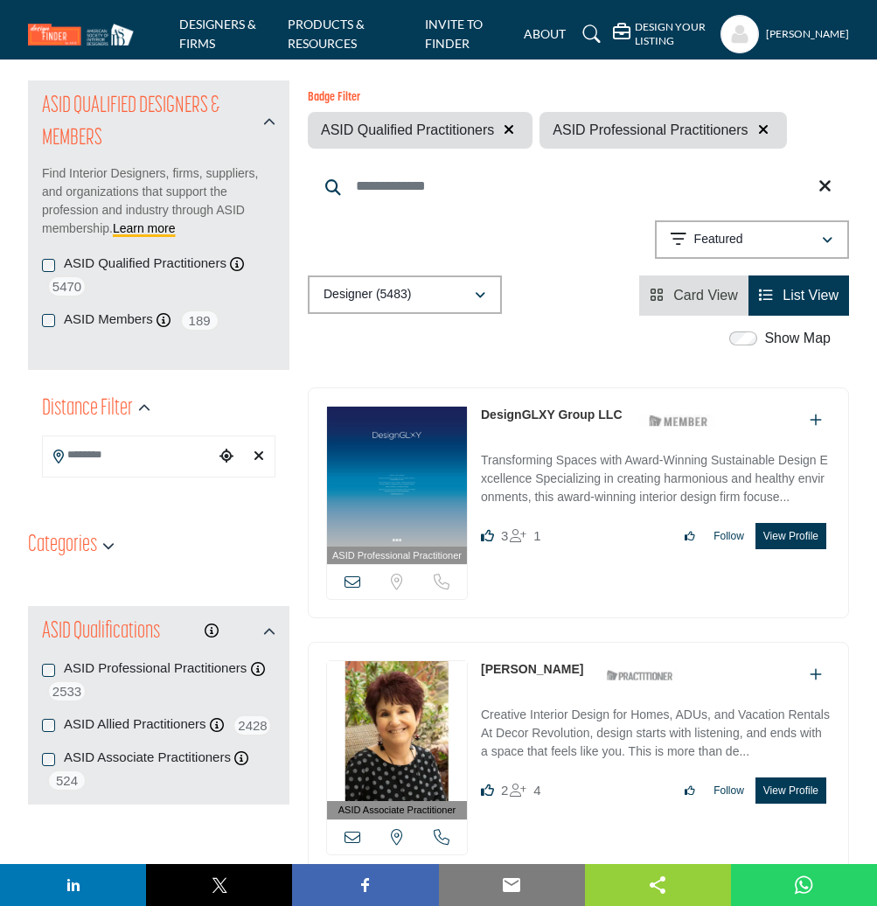
click at [131, 456] on input "Search Location" at bounding box center [129, 455] width 172 height 34
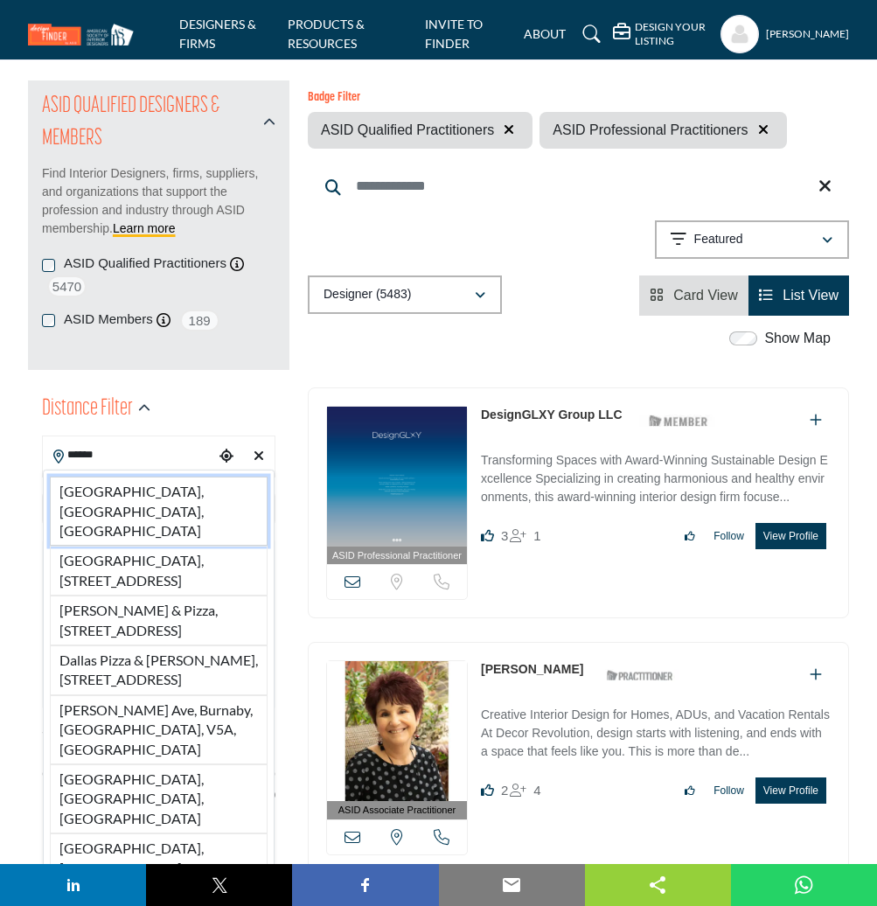
click at [129, 491] on li "[GEOGRAPHIC_DATA], [GEOGRAPHIC_DATA], [GEOGRAPHIC_DATA]" at bounding box center [159, 511] width 218 height 69
type input "**********"
type input "***"
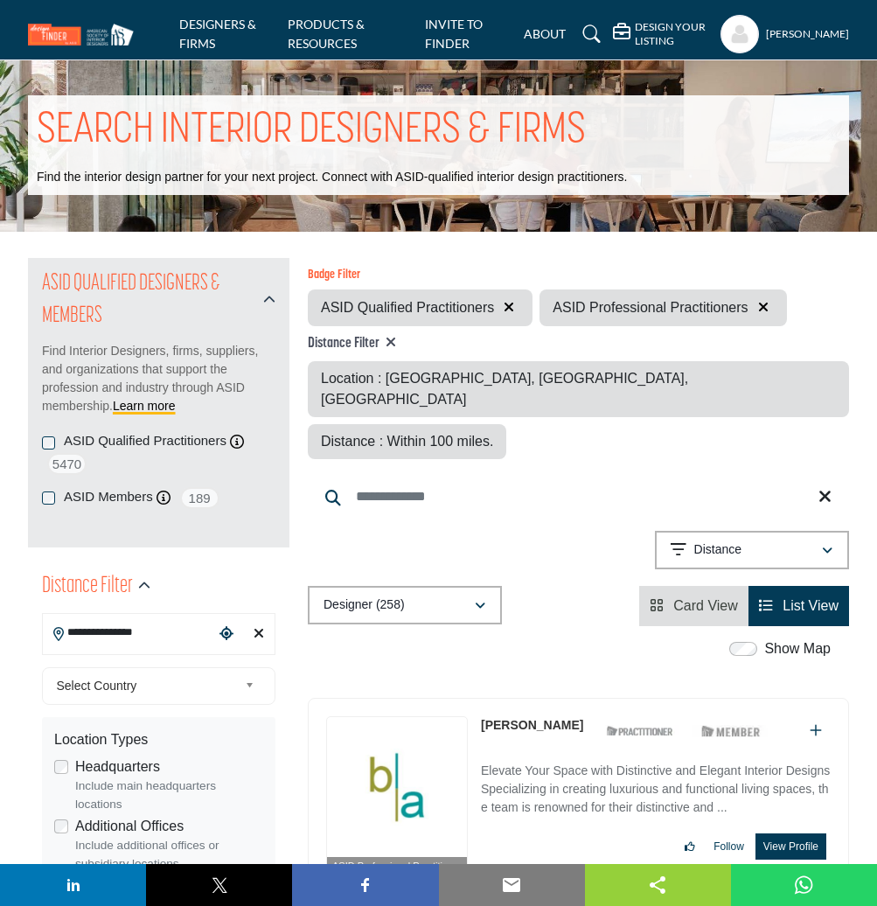
scroll to position [1, 0]
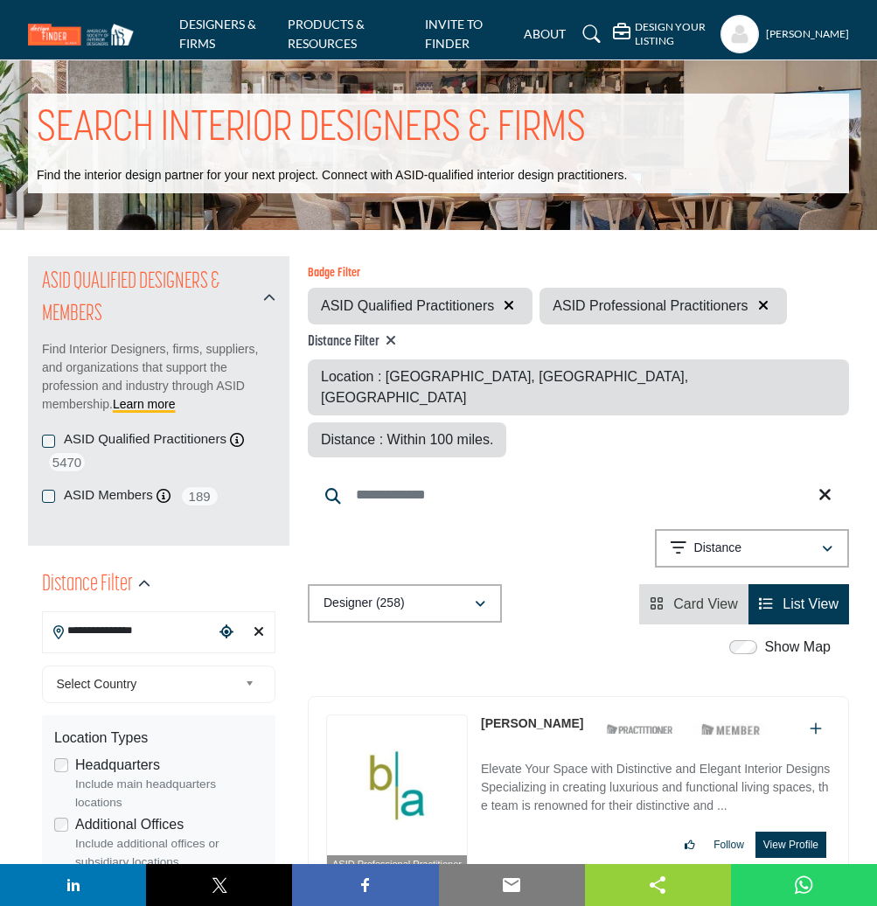
click at [493, 432] on span "Distance : Within 100 miles." at bounding box center [407, 439] width 172 height 15
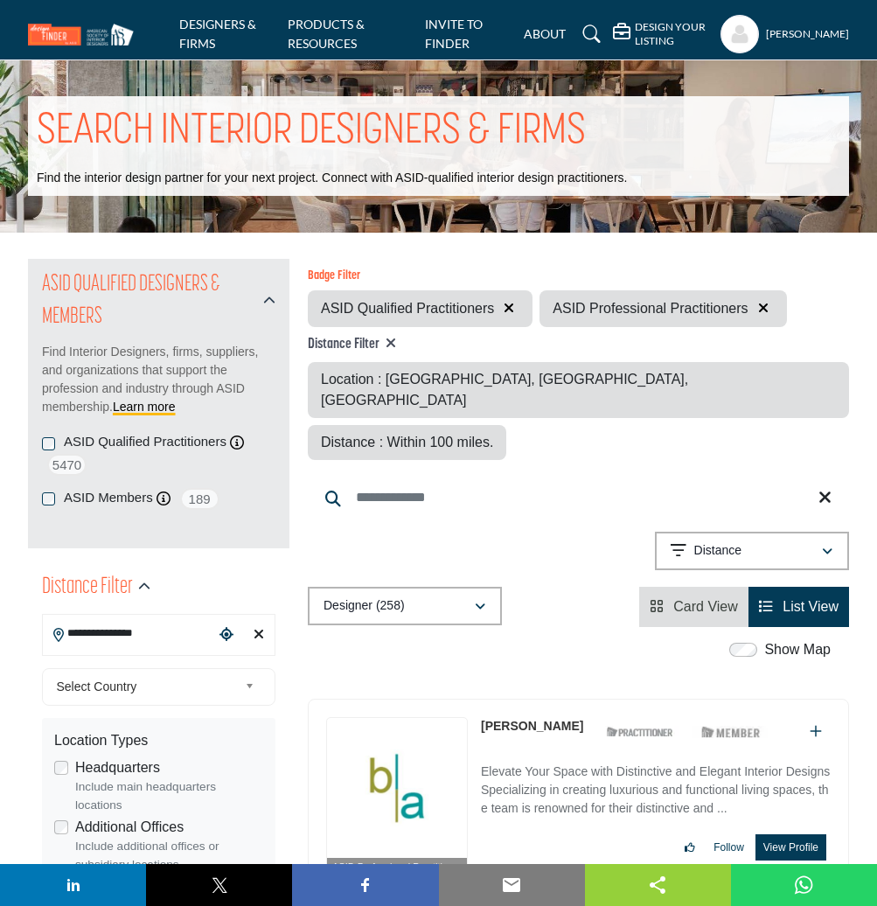
click at [493, 435] on span "Distance : Within 100 miles." at bounding box center [407, 442] width 172 height 15
click at [254, 686] on b at bounding box center [253, 687] width 16 height 22
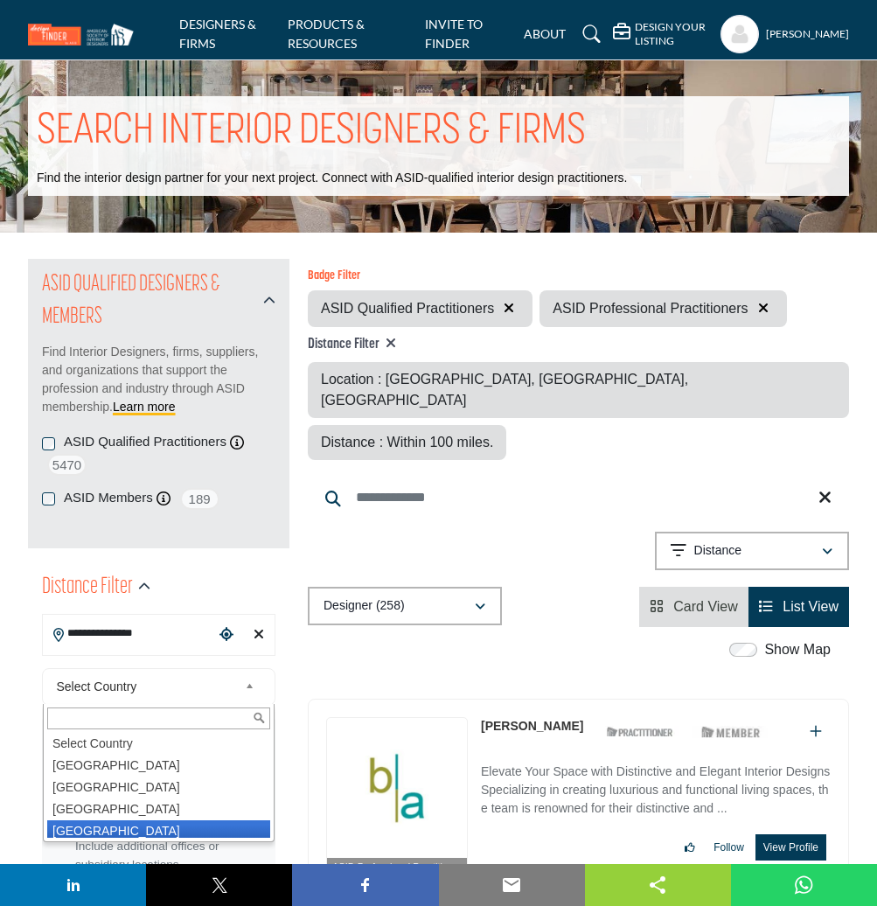
scroll to position [4, 0]
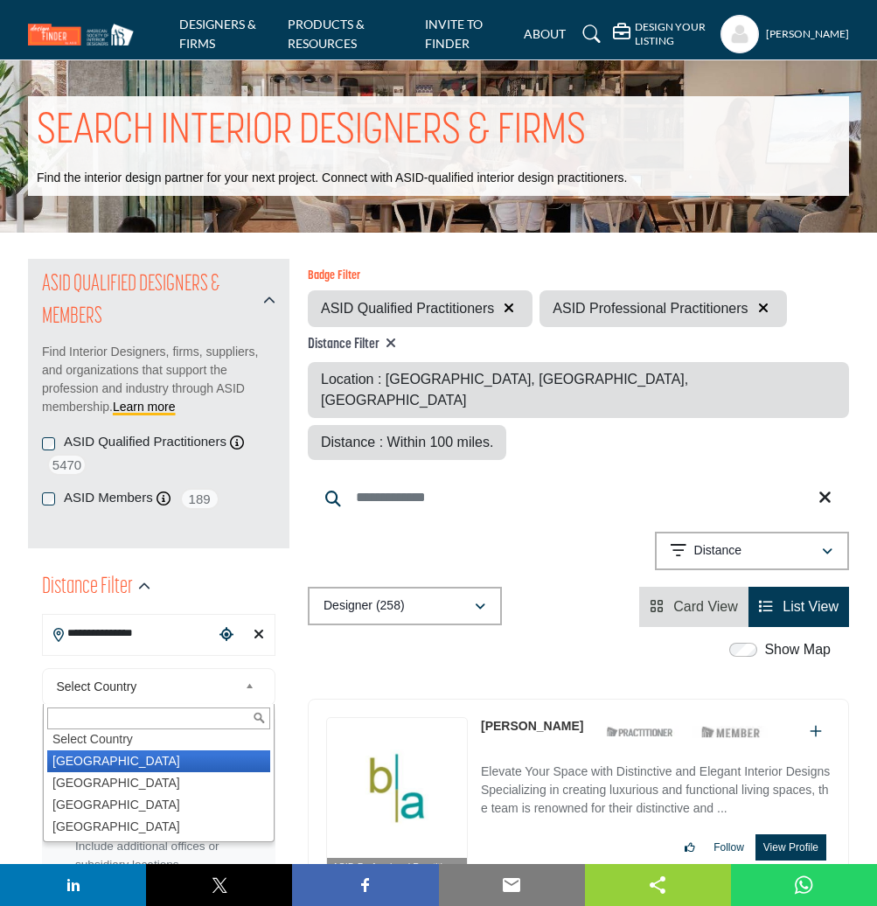
click at [112, 762] on li "United States" at bounding box center [158, 761] width 223 height 22
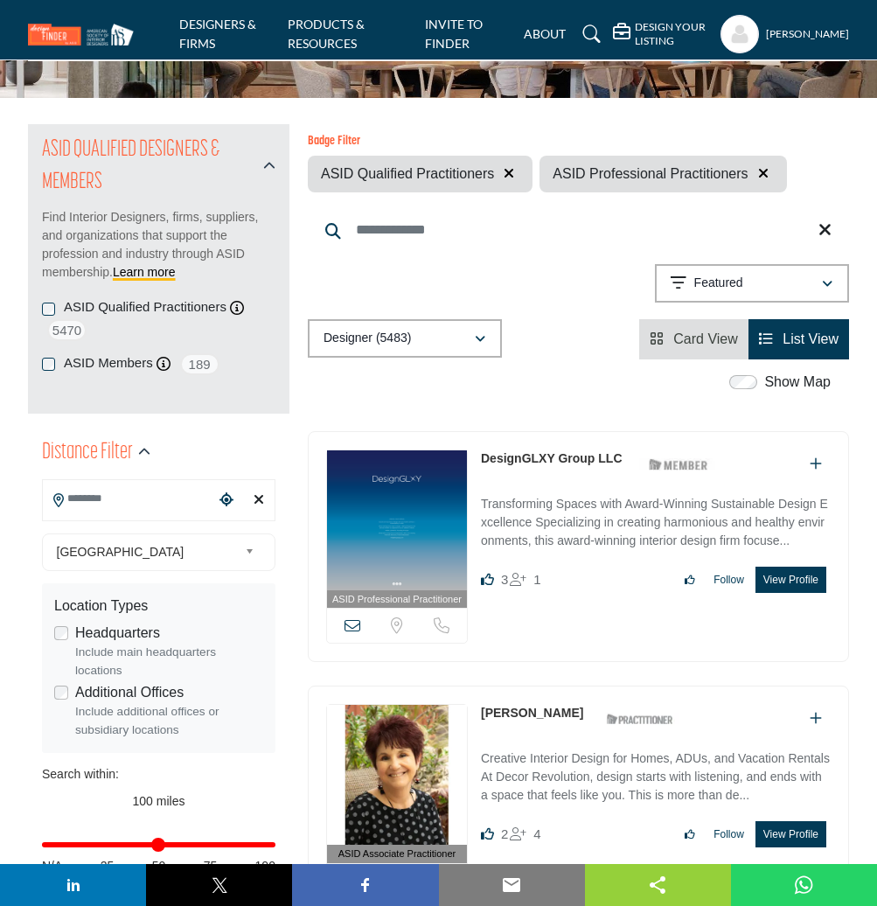
scroll to position [192, 0]
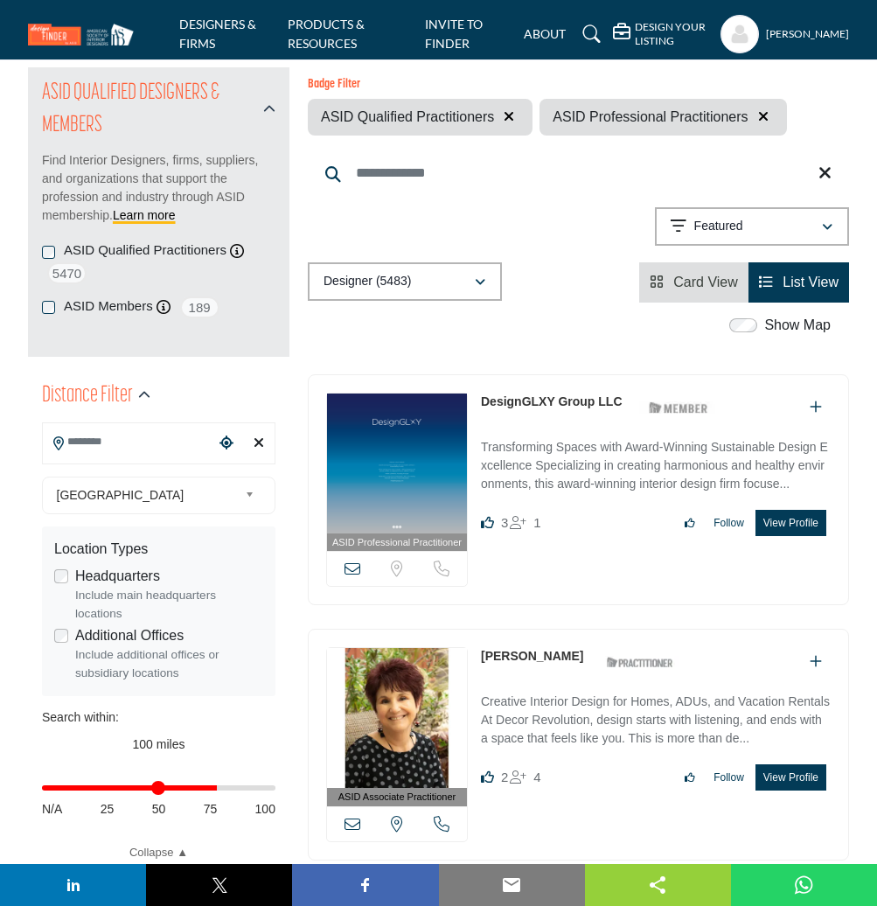
drag, startPoint x: 269, startPoint y: 790, endPoint x: 212, endPoint y: 785, distance: 57.1
click at [212, 786] on input "Distance in miles" at bounding box center [158, 787] width 233 height 3
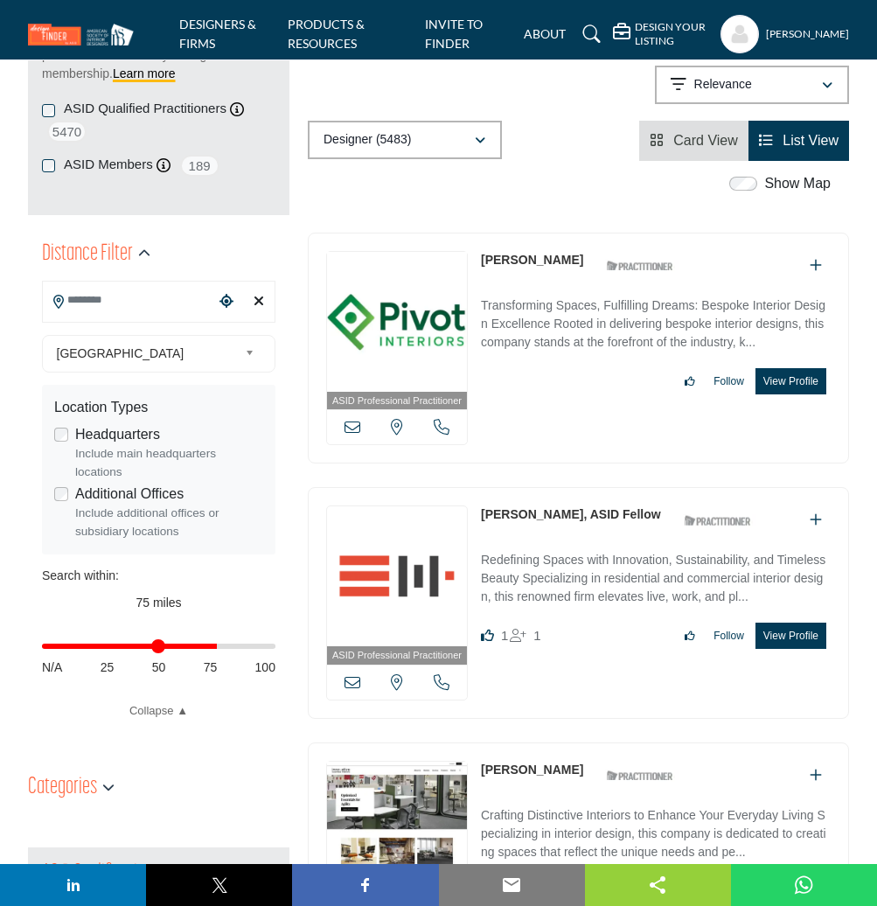
scroll to position [430, 0]
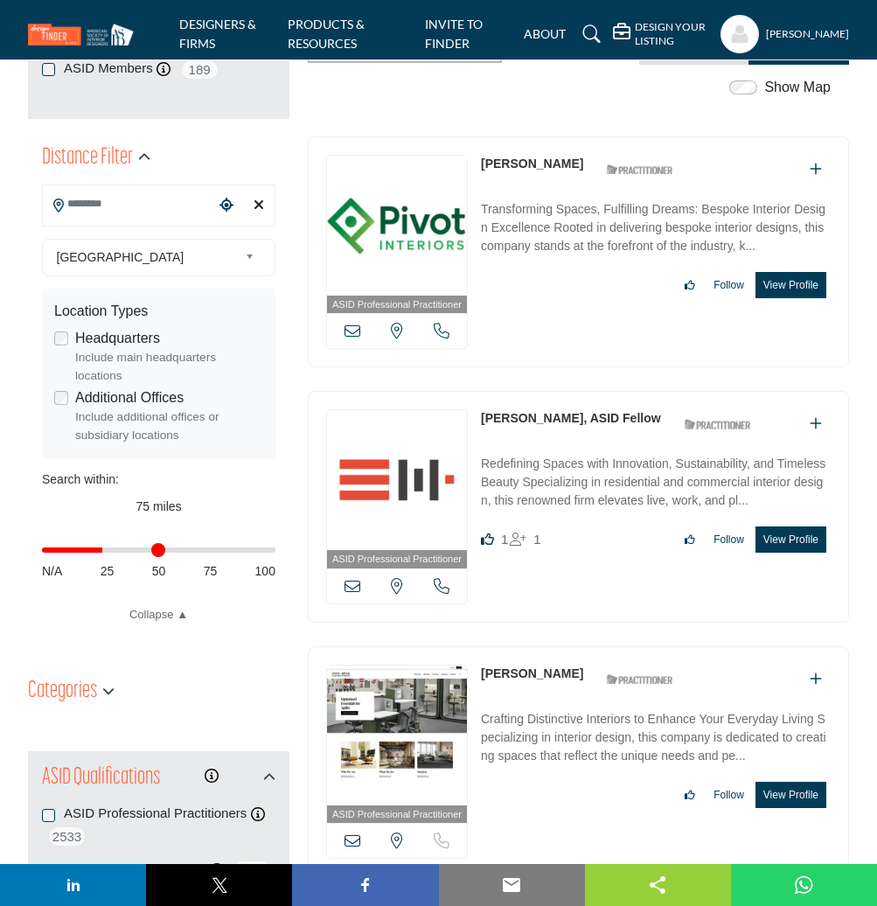
drag, startPoint x: 212, startPoint y: 549, endPoint x: 106, endPoint y: 553, distance: 105.9
type input "**"
click at [106, 552] on input "Distance in miles" at bounding box center [158, 549] width 233 height 3
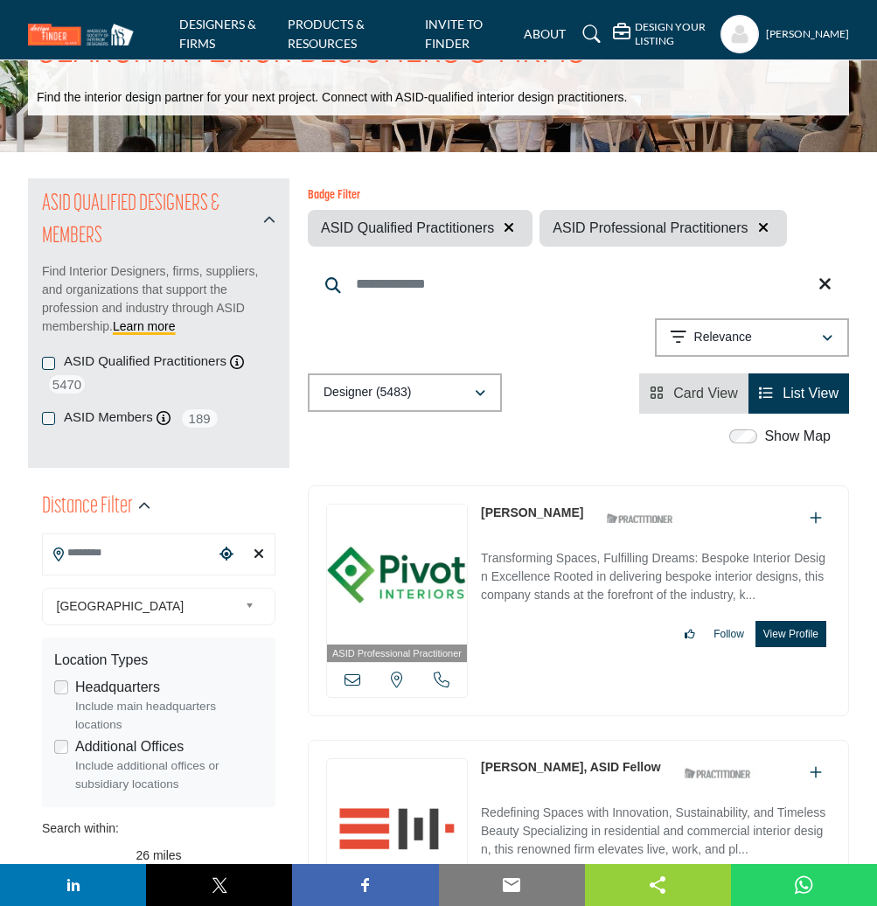
scroll to position [82, 0]
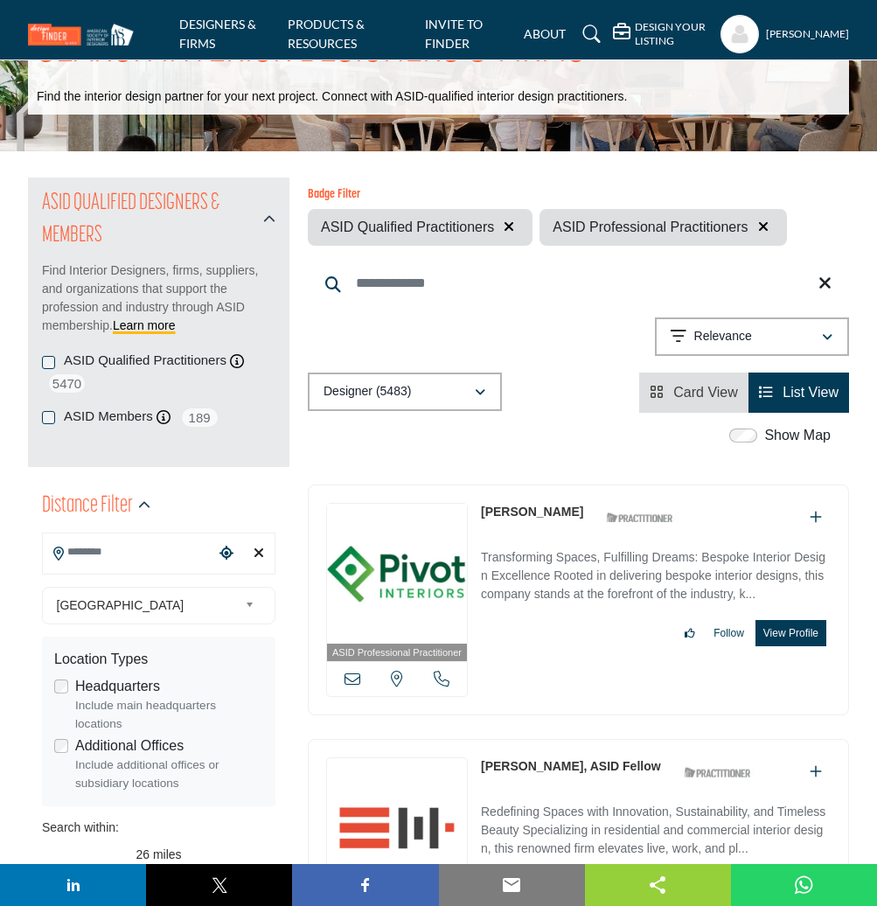
click at [809, 396] on span "List View" at bounding box center [811, 392] width 56 height 15
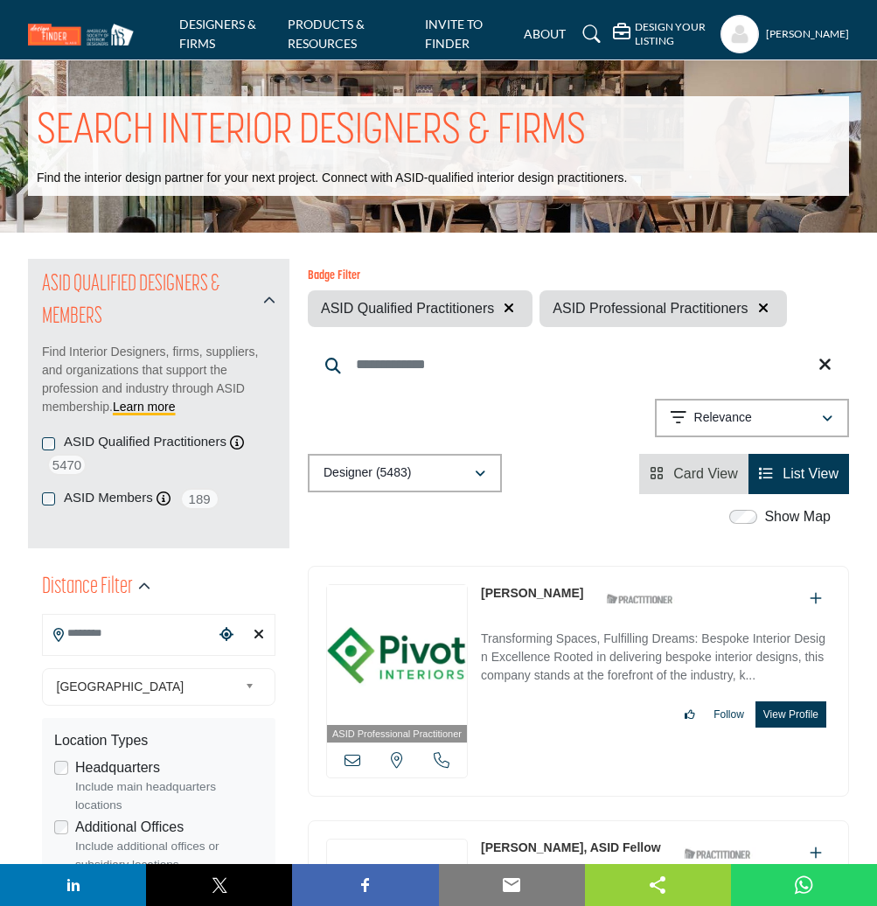
scroll to position [1, 0]
click at [418, 363] on input "Search Keyword" at bounding box center [578, 365] width 541 height 42
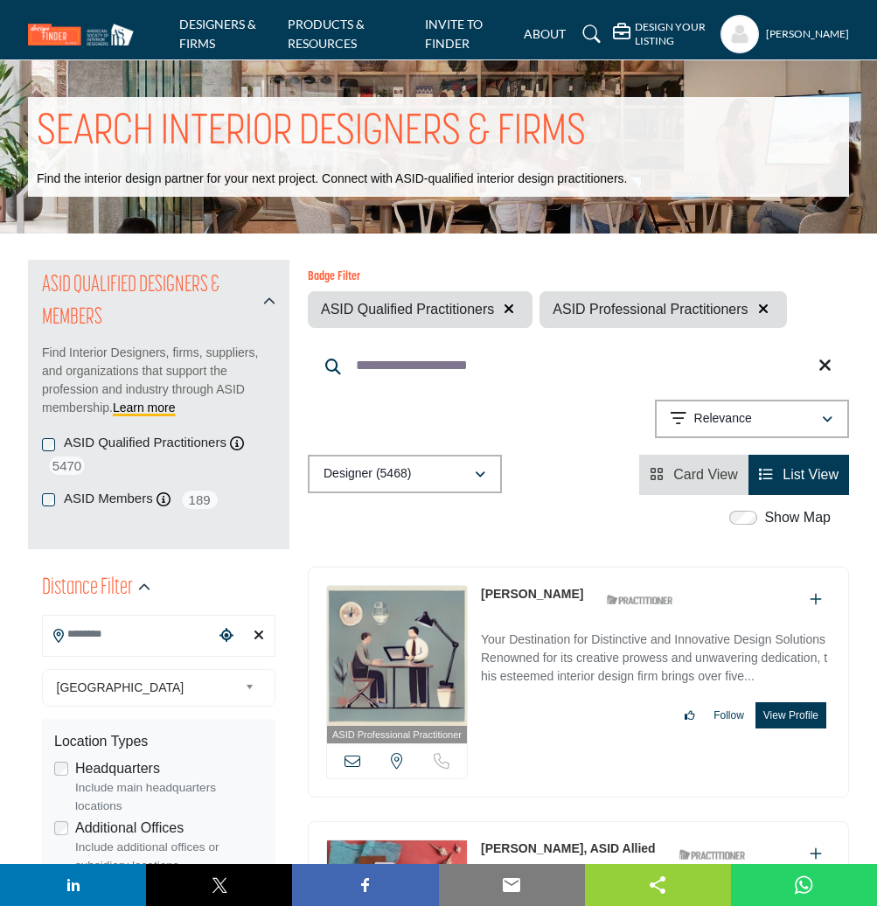
type input "**********"
click at [481, 474] on icon "button" at bounding box center [480, 475] width 10 height 12
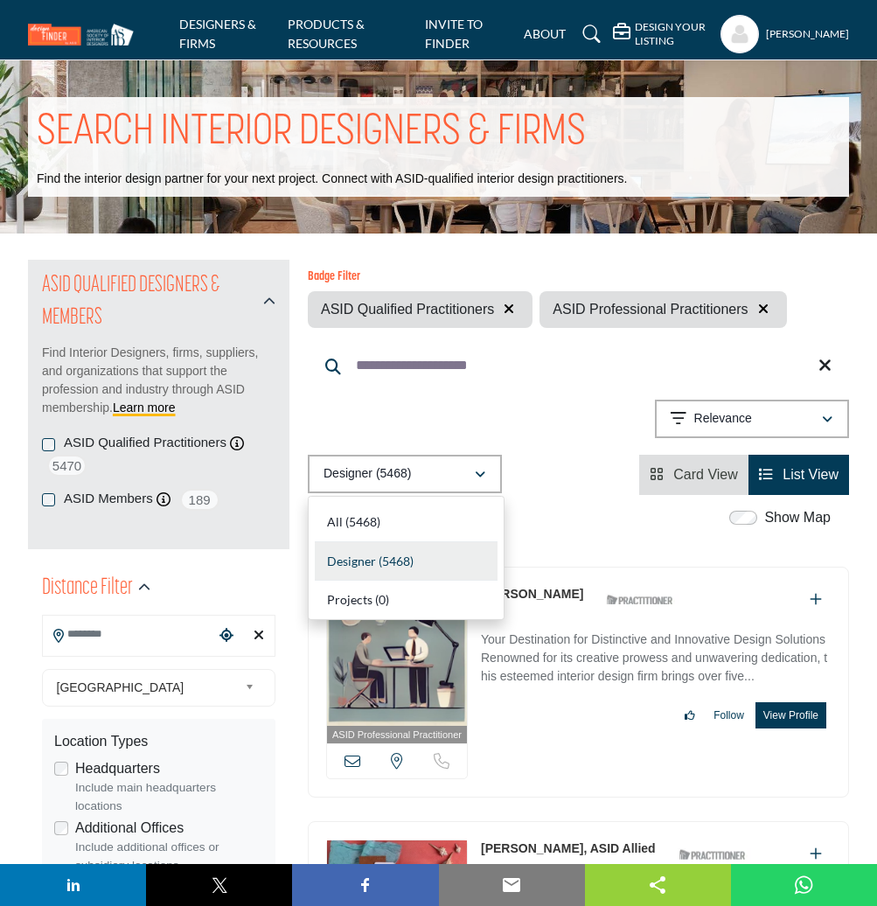
click at [577, 400] on div "Badge Filter ASID Qualified Practitioners ASID Professional Practitioners Searc…" at bounding box center [578, 377] width 541 height 235
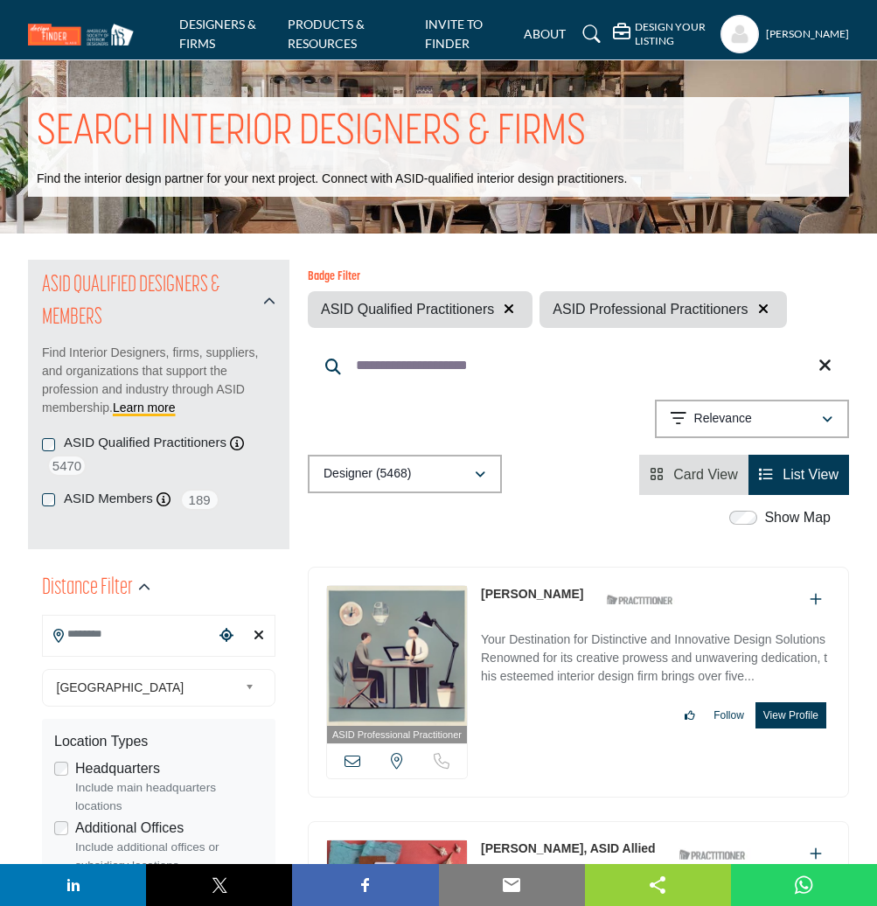
click at [827, 421] on icon "button" at bounding box center [827, 420] width 10 height 12
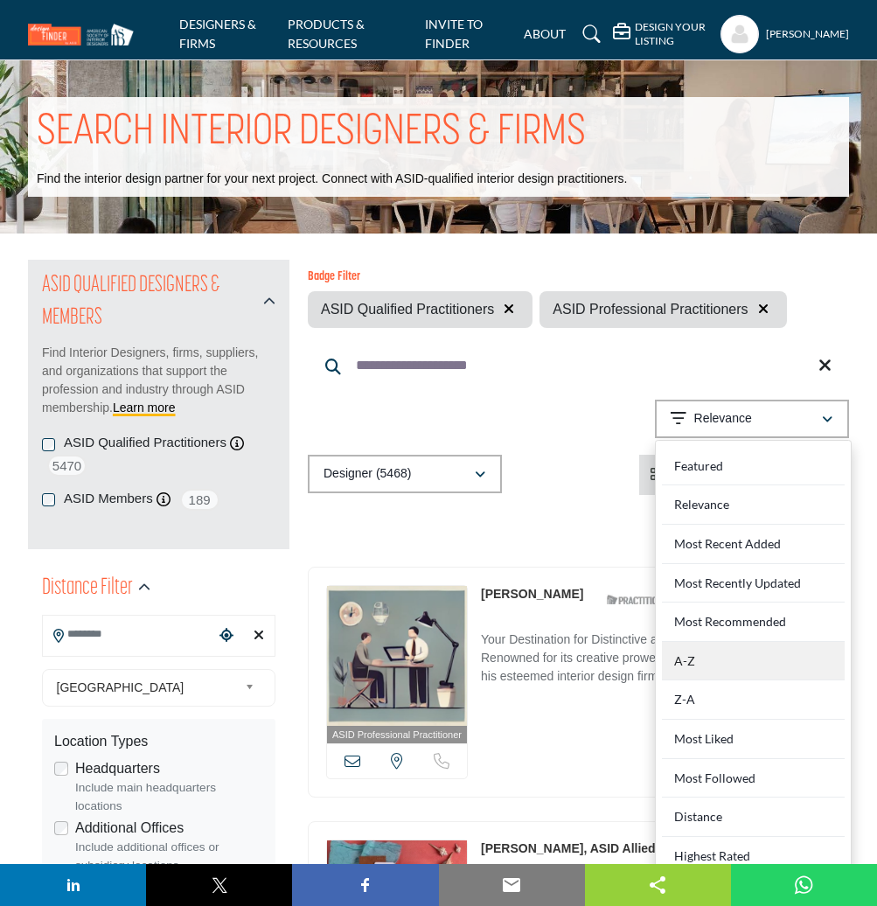
click at [739, 652] on div "A-Z" at bounding box center [753, 661] width 183 height 39
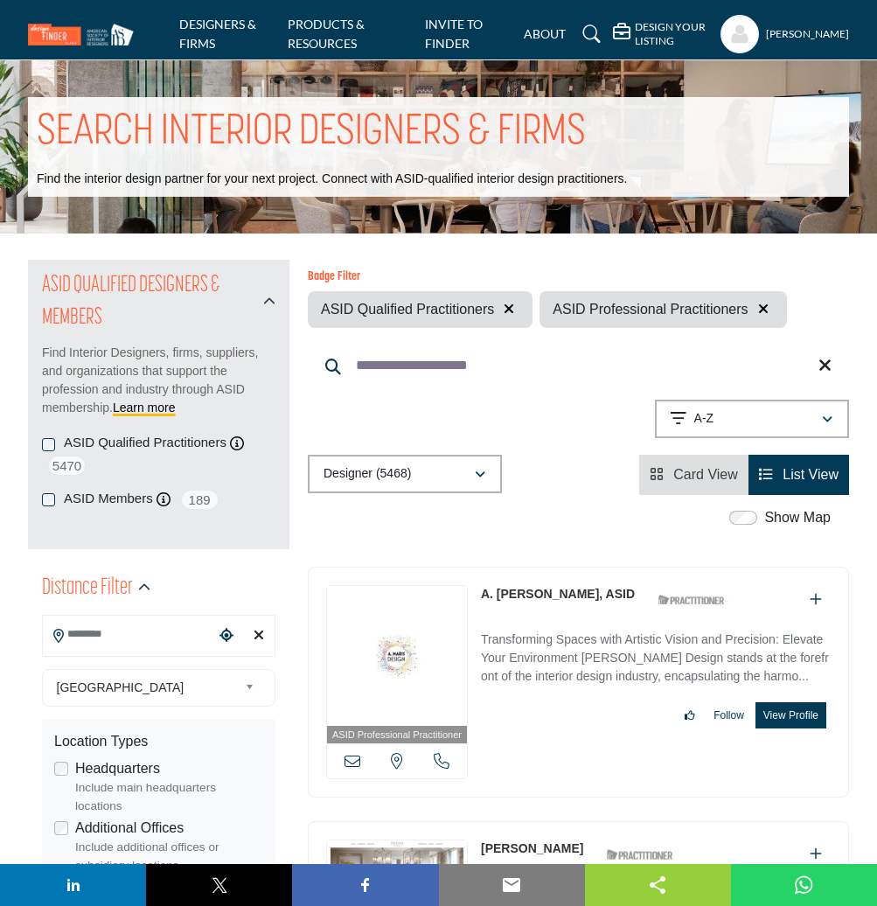
click at [830, 421] on icon "button" at bounding box center [827, 420] width 10 height 12
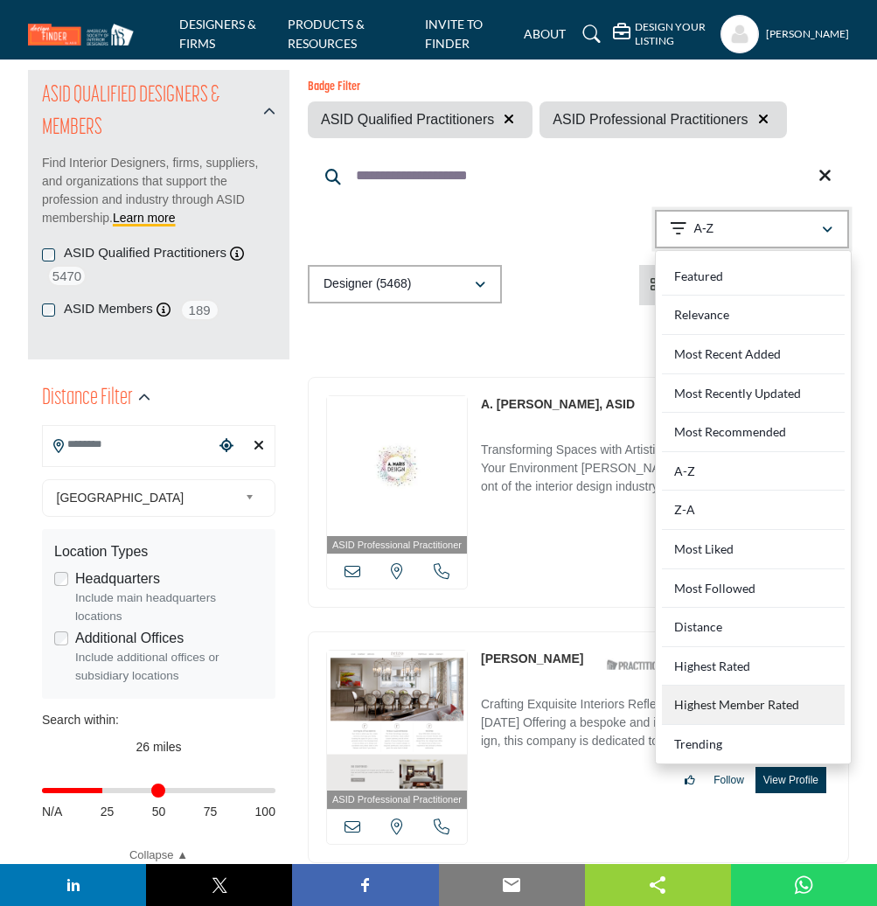
scroll to position [182, 0]
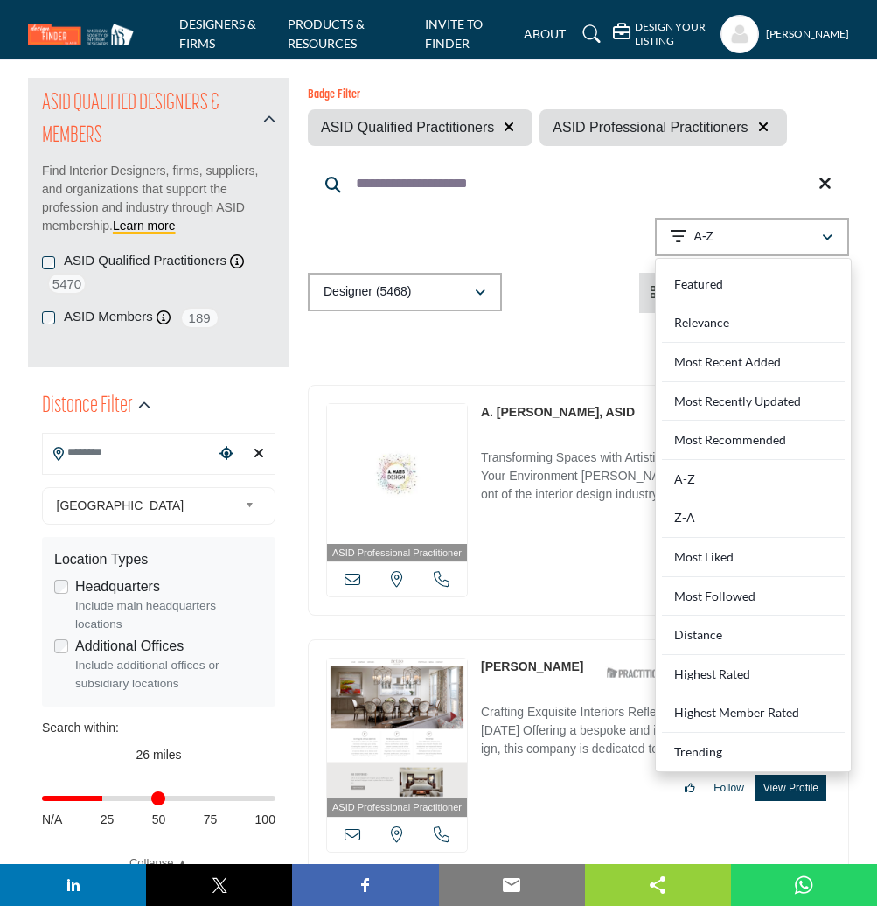
click at [831, 235] on icon "button" at bounding box center [827, 238] width 10 height 12
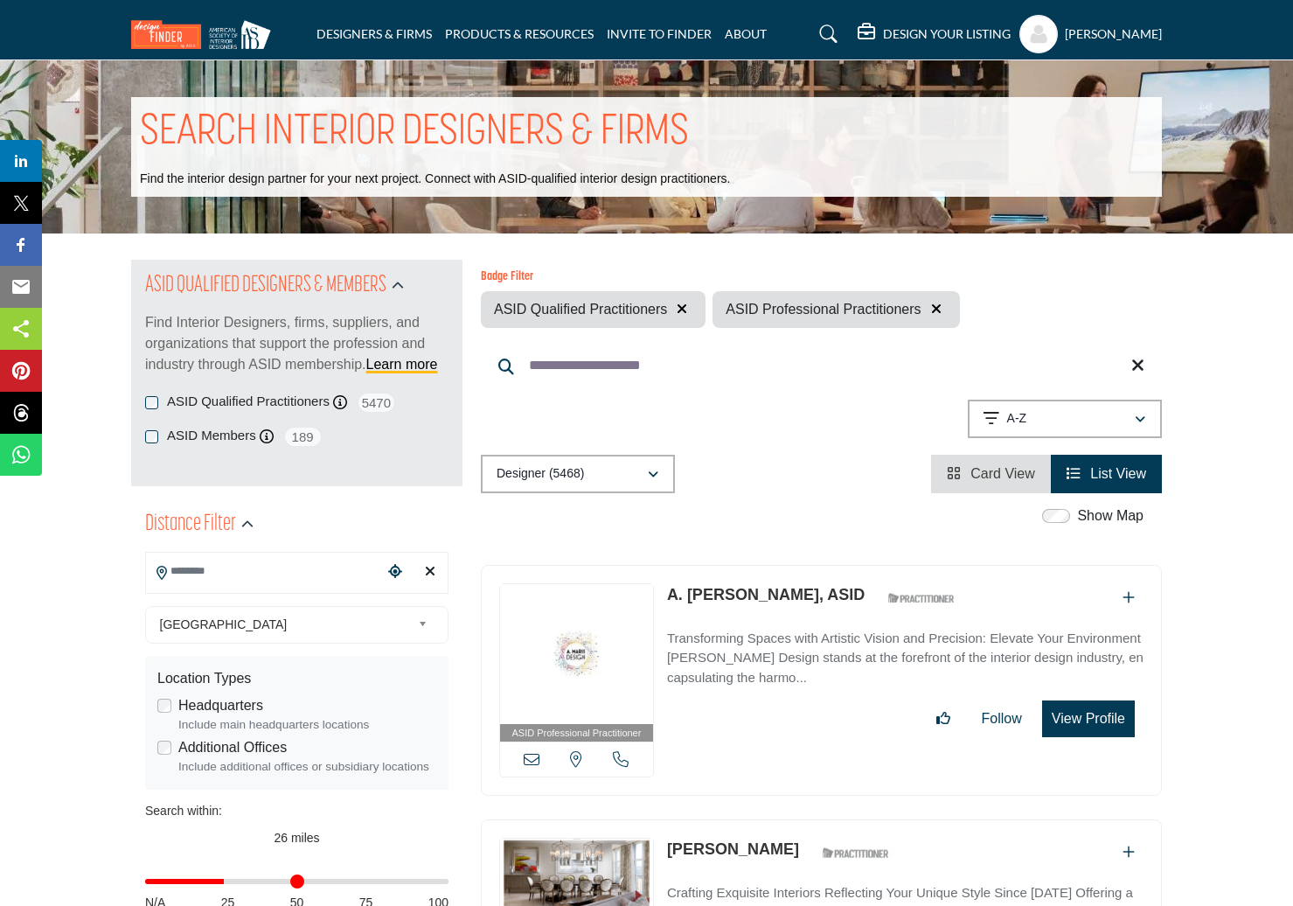
scroll to position [0, 1]
click at [876, 477] on li "List View" at bounding box center [1105, 474] width 111 height 38
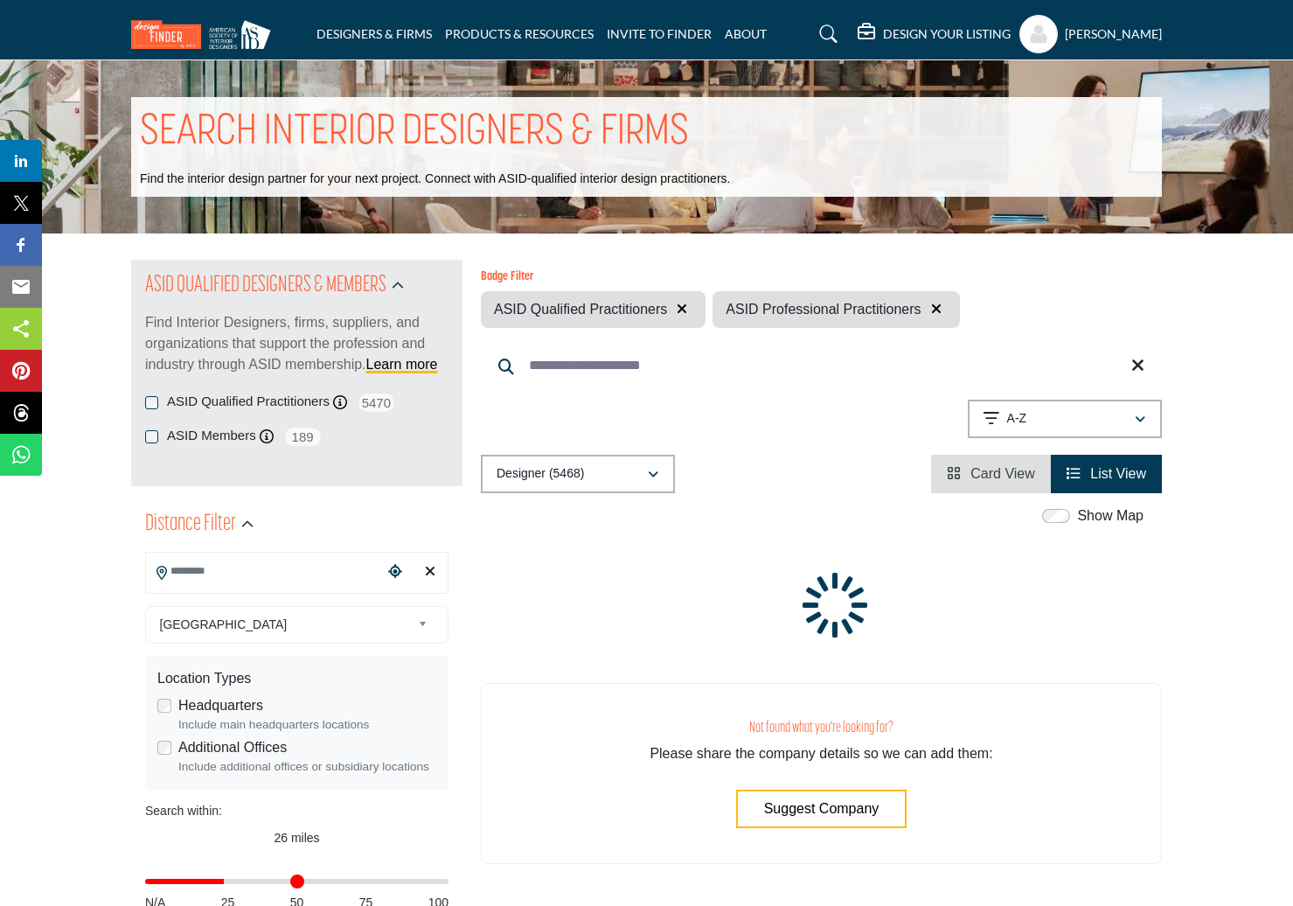
scroll to position [0, 0]
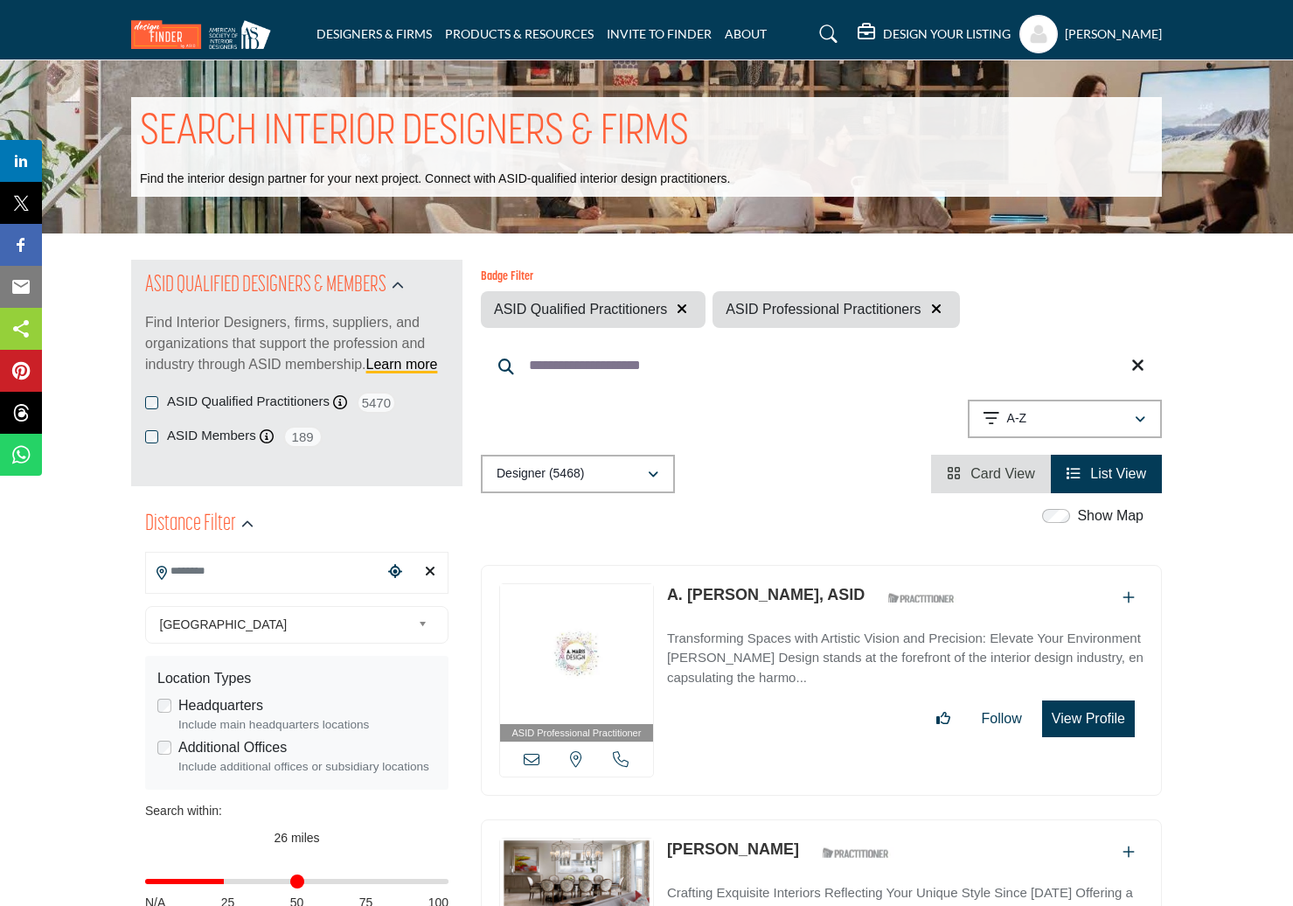
click at [876, 470] on link "Card View" at bounding box center [991, 473] width 88 height 15
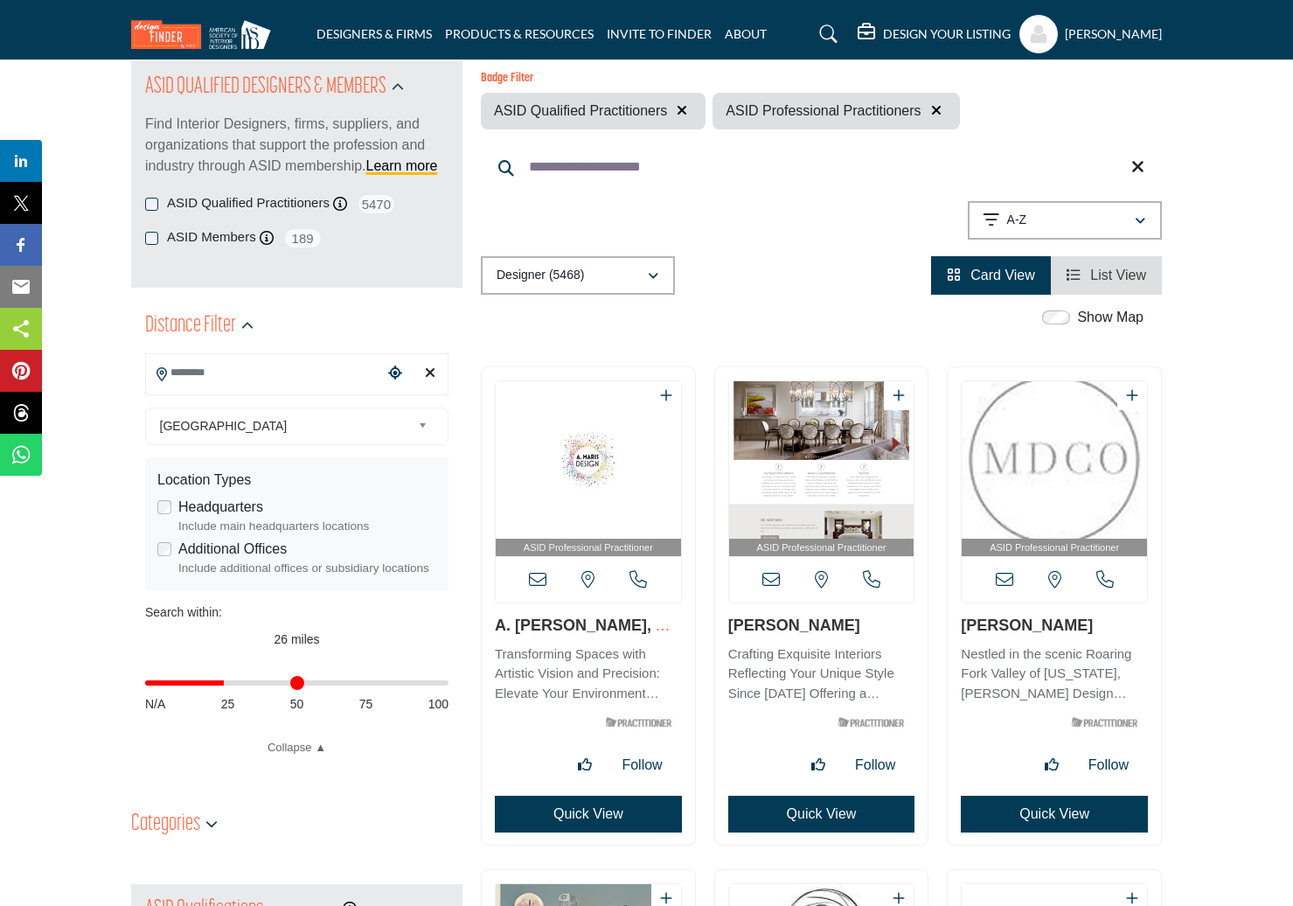
scroll to position [117, 0]
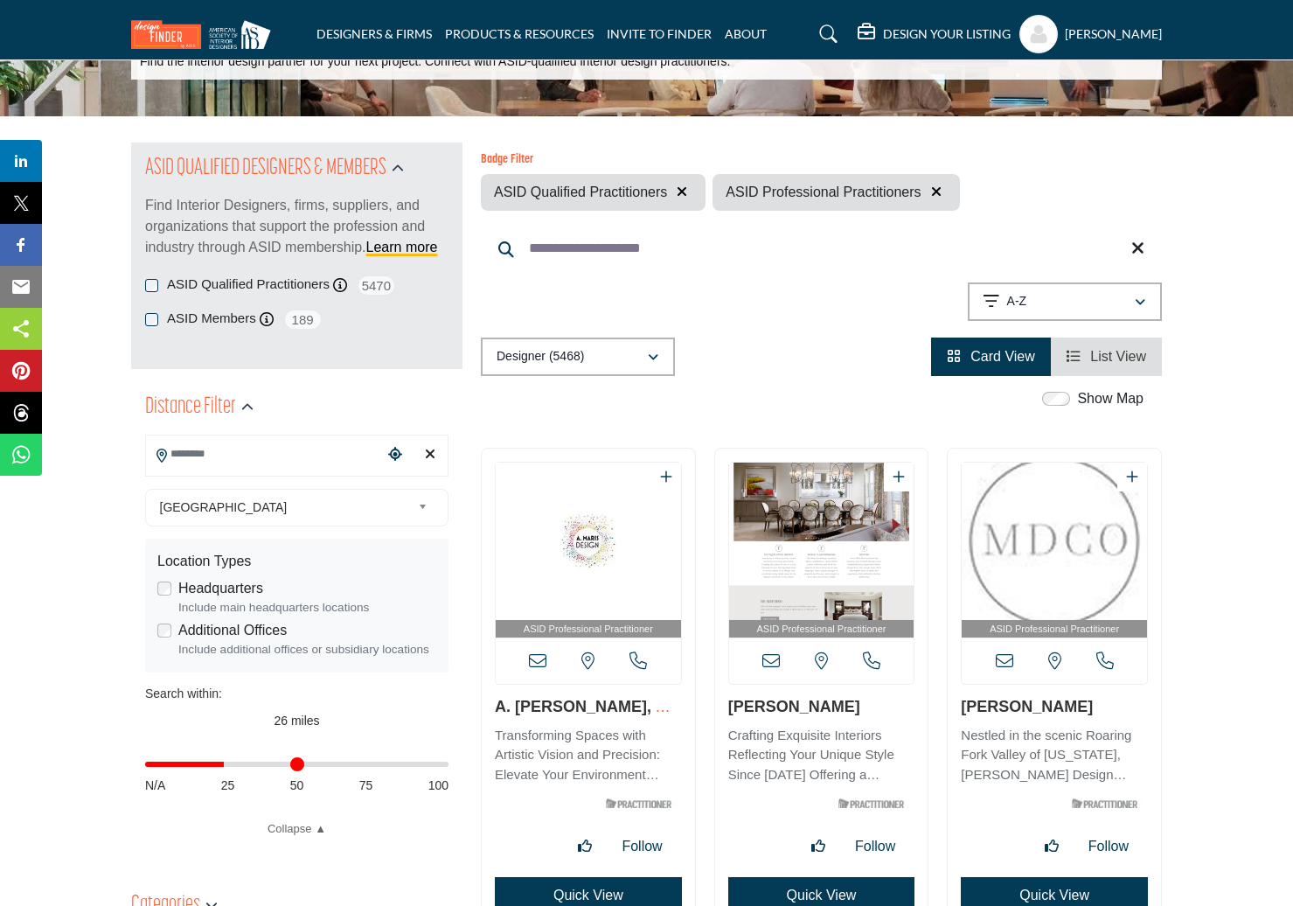
click at [274, 453] on input "Search Location" at bounding box center [264, 454] width 236 height 34
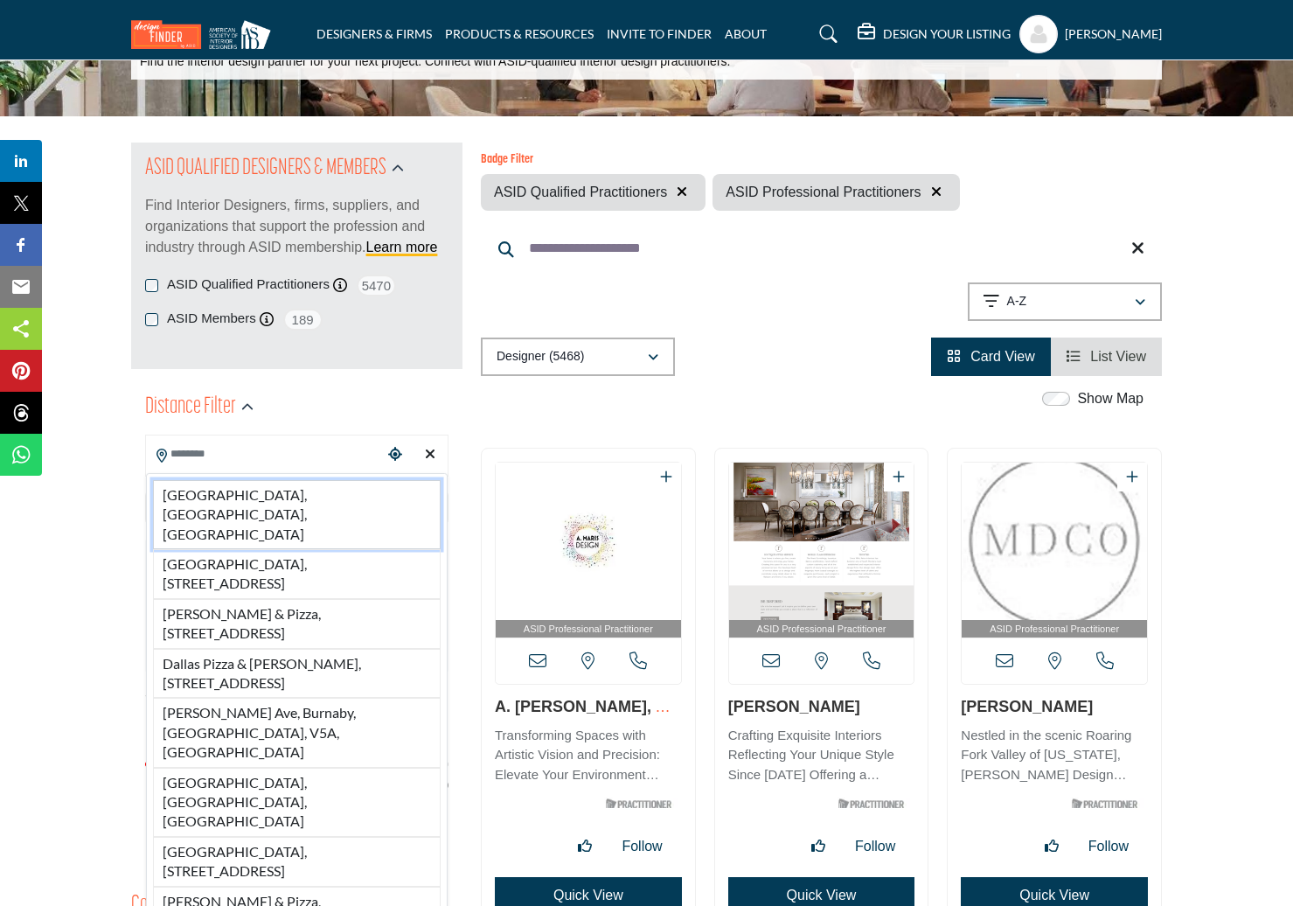
click at [240, 493] on li "[GEOGRAPHIC_DATA], [GEOGRAPHIC_DATA], [GEOGRAPHIC_DATA]" at bounding box center [297, 514] width 288 height 69
type input "**********"
type input "***"
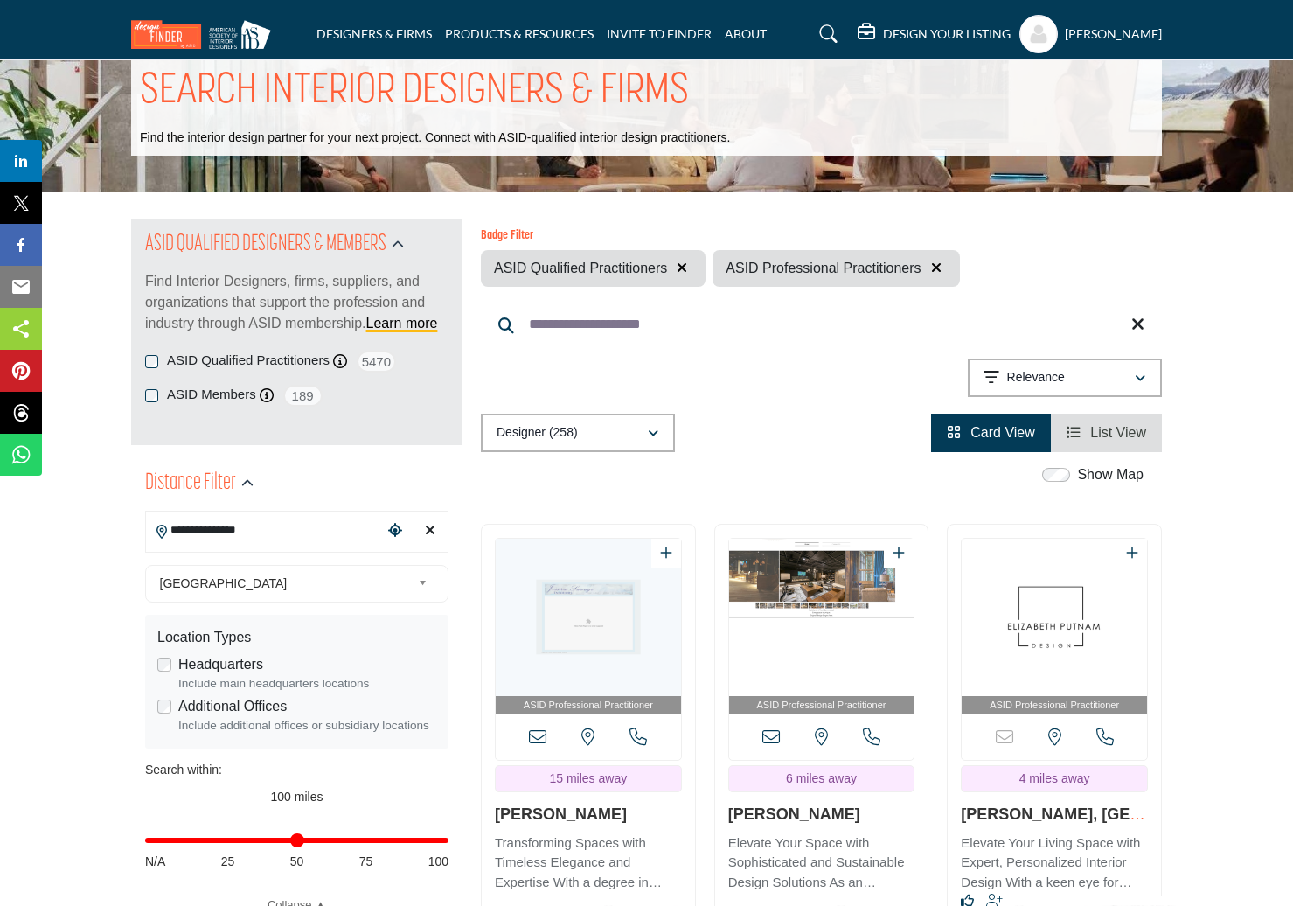
scroll to position [42, 0]
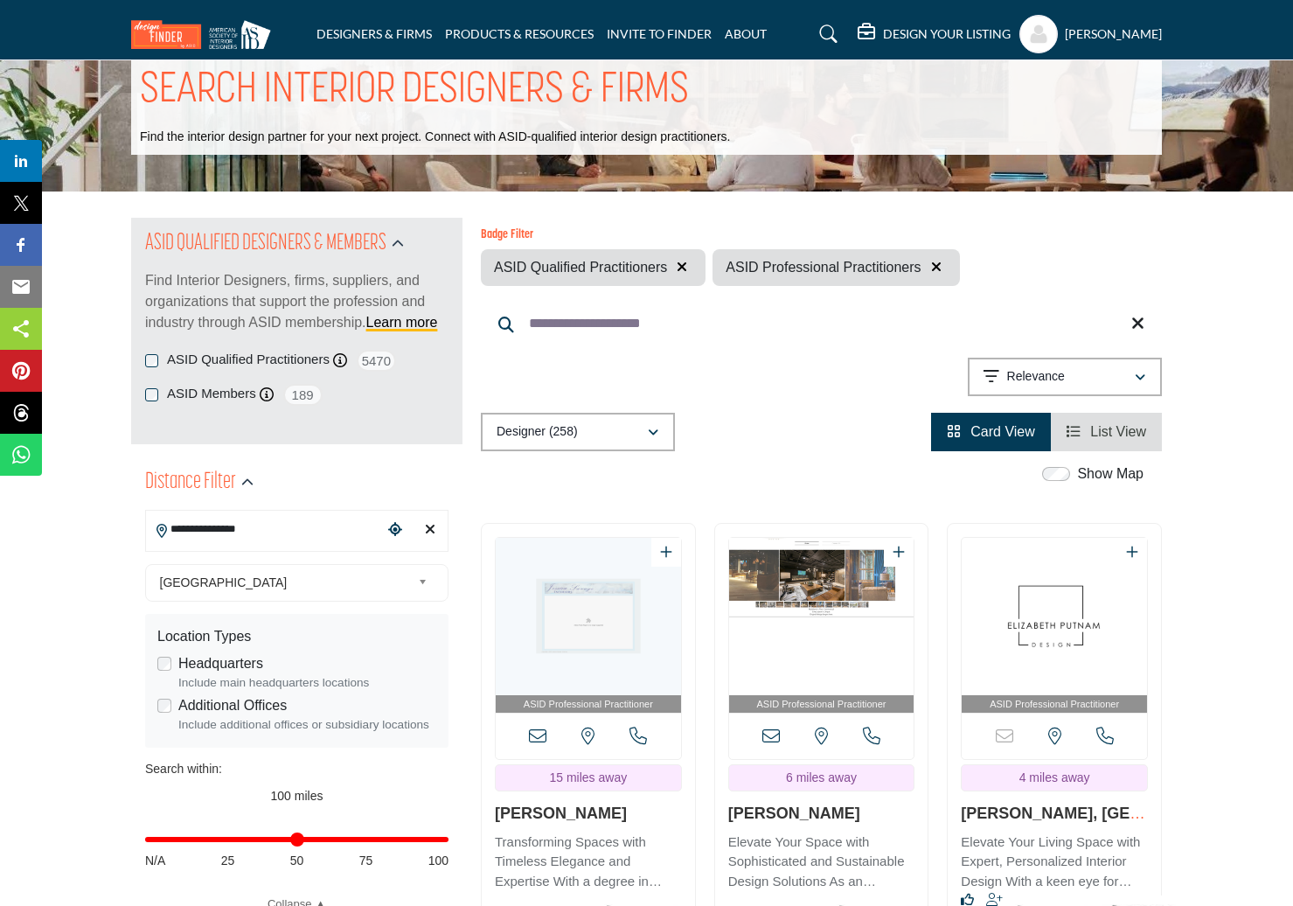
click at [876, 370] on div "button" at bounding box center [1140, 377] width 12 height 16
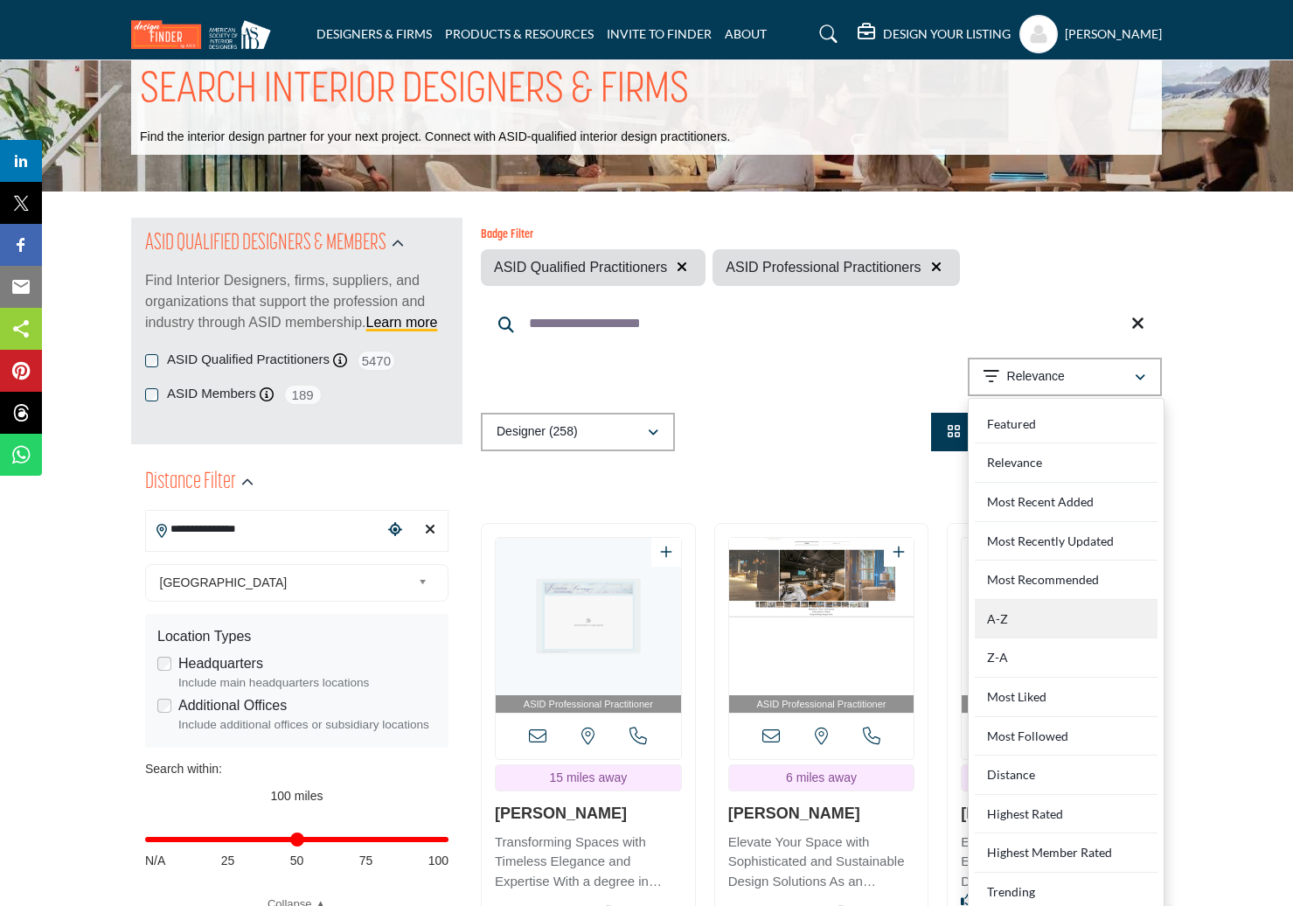
click at [876, 621] on div "A-Z" at bounding box center [1066, 619] width 183 height 39
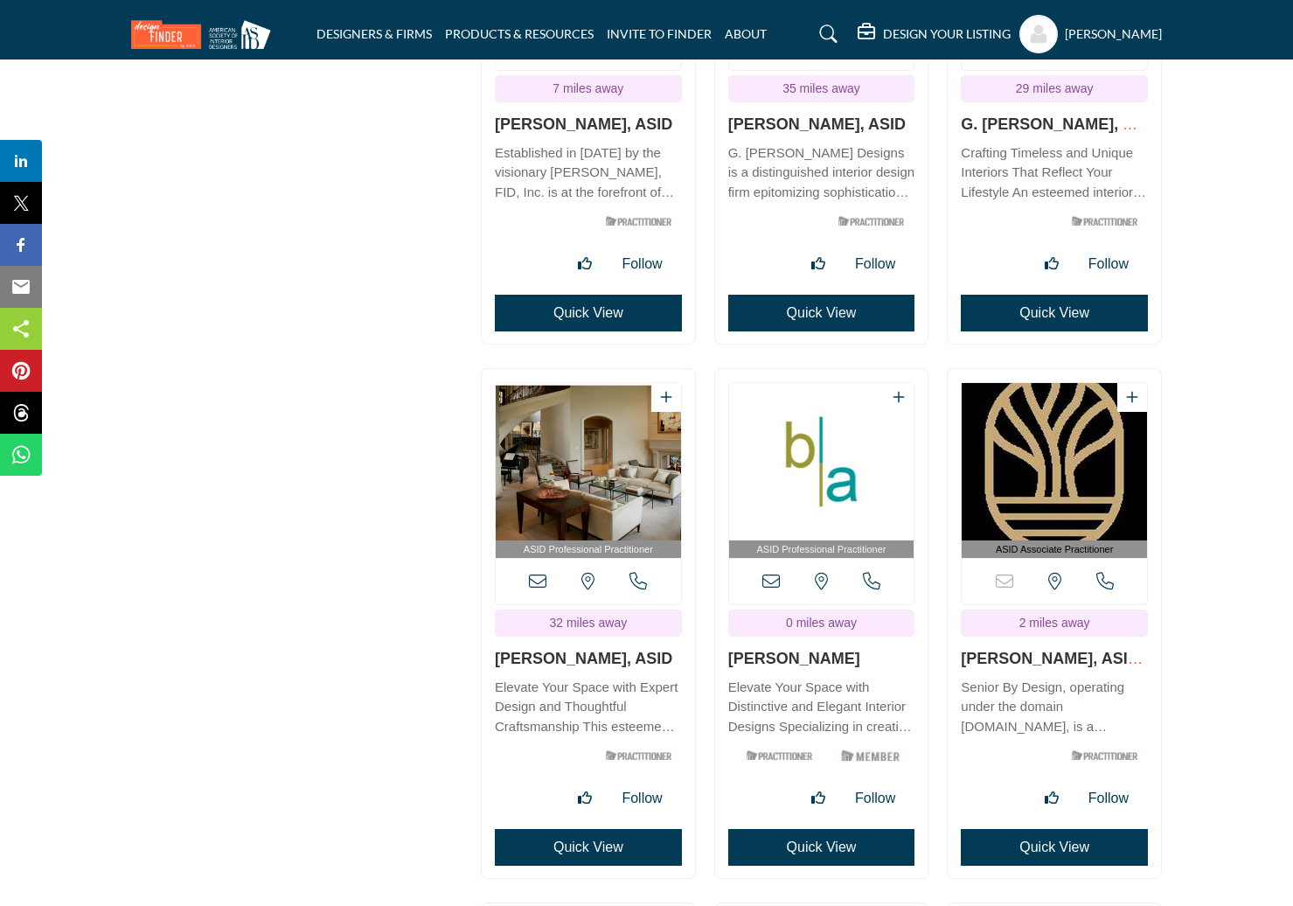
scroll to position [17893, 0]
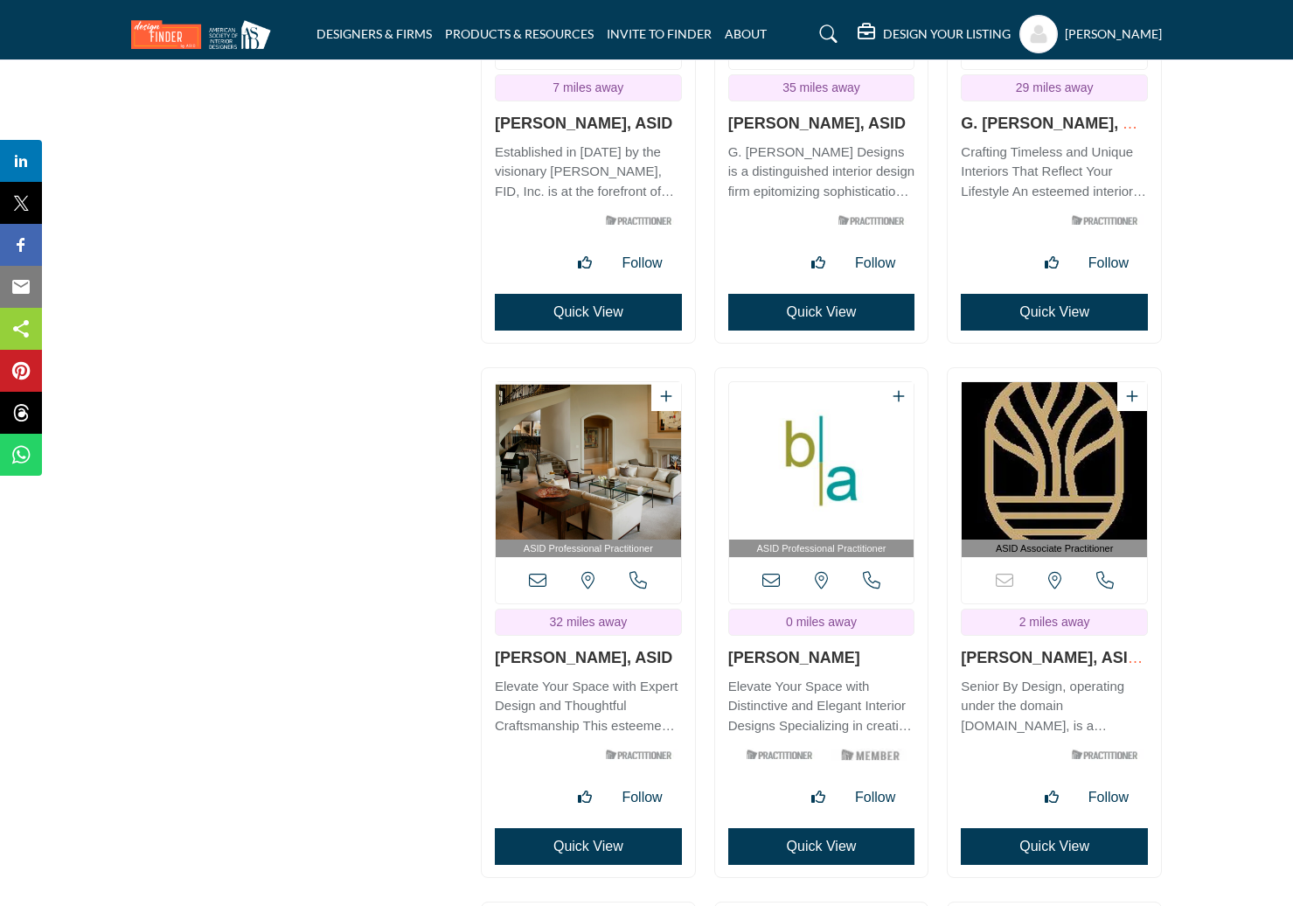
click at [822, 497] on img "Open Listing in new tab" at bounding box center [821, 460] width 185 height 157
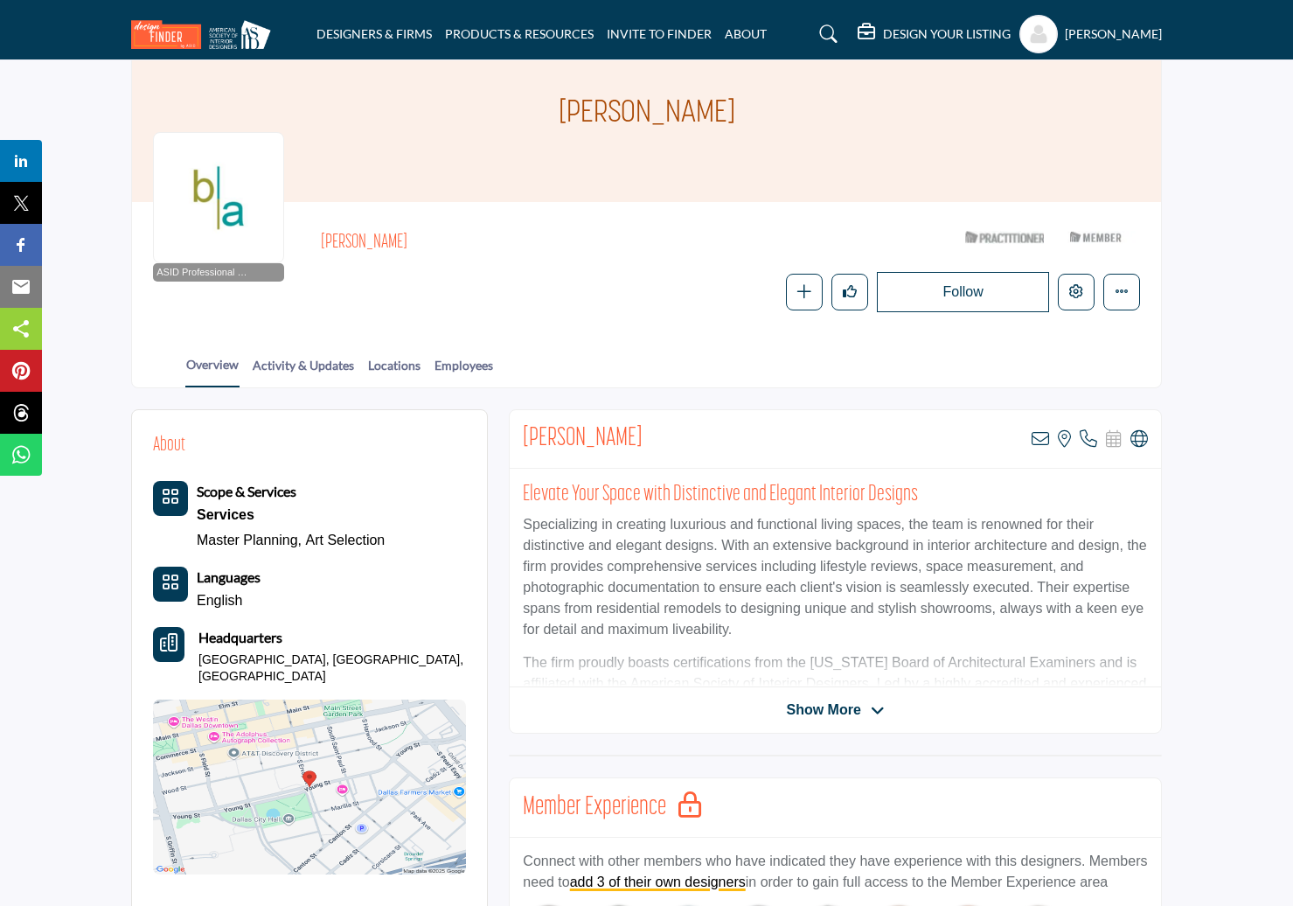
scroll to position [77, 0]
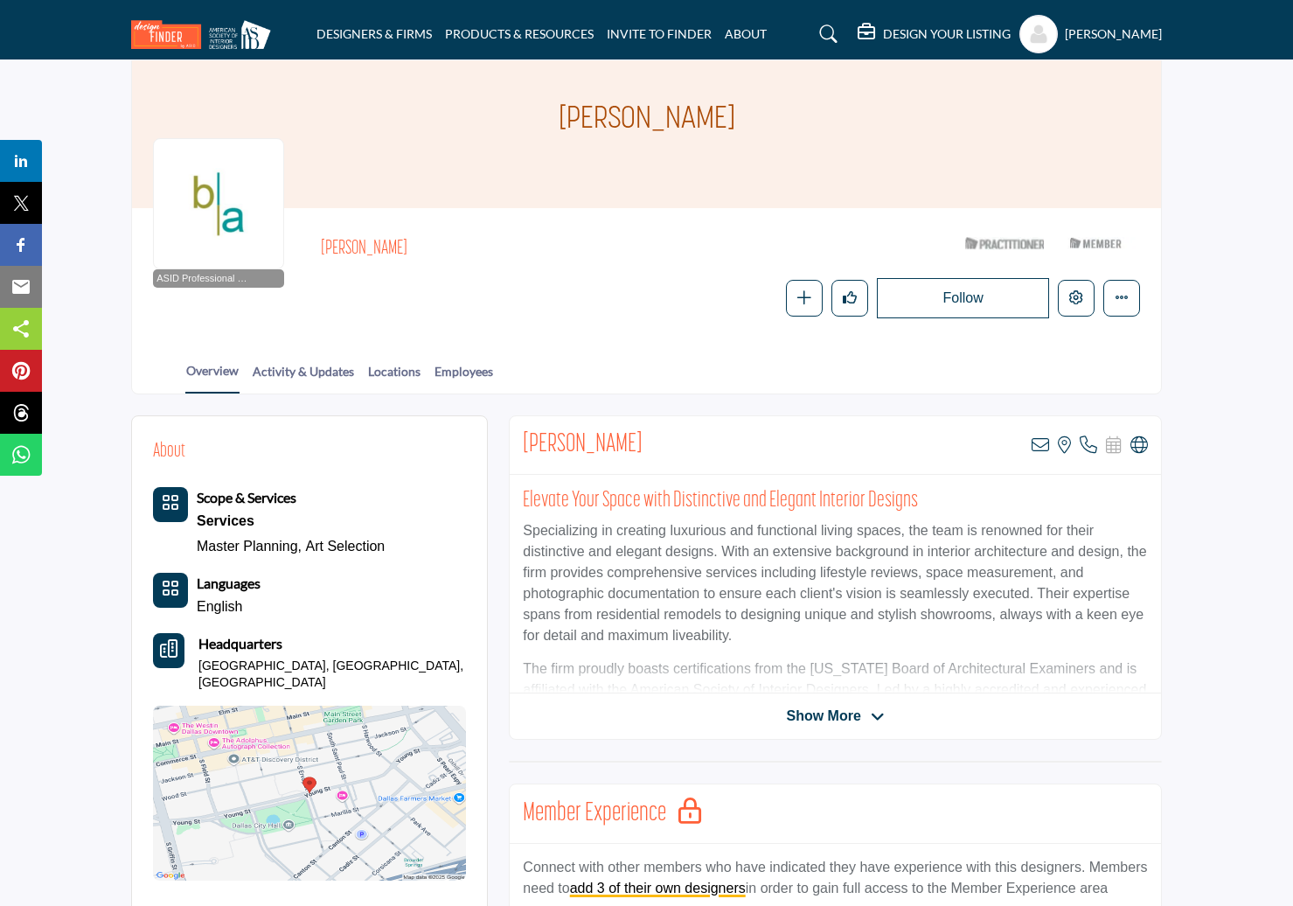
click at [873, 715] on icon at bounding box center [878, 717] width 14 height 16
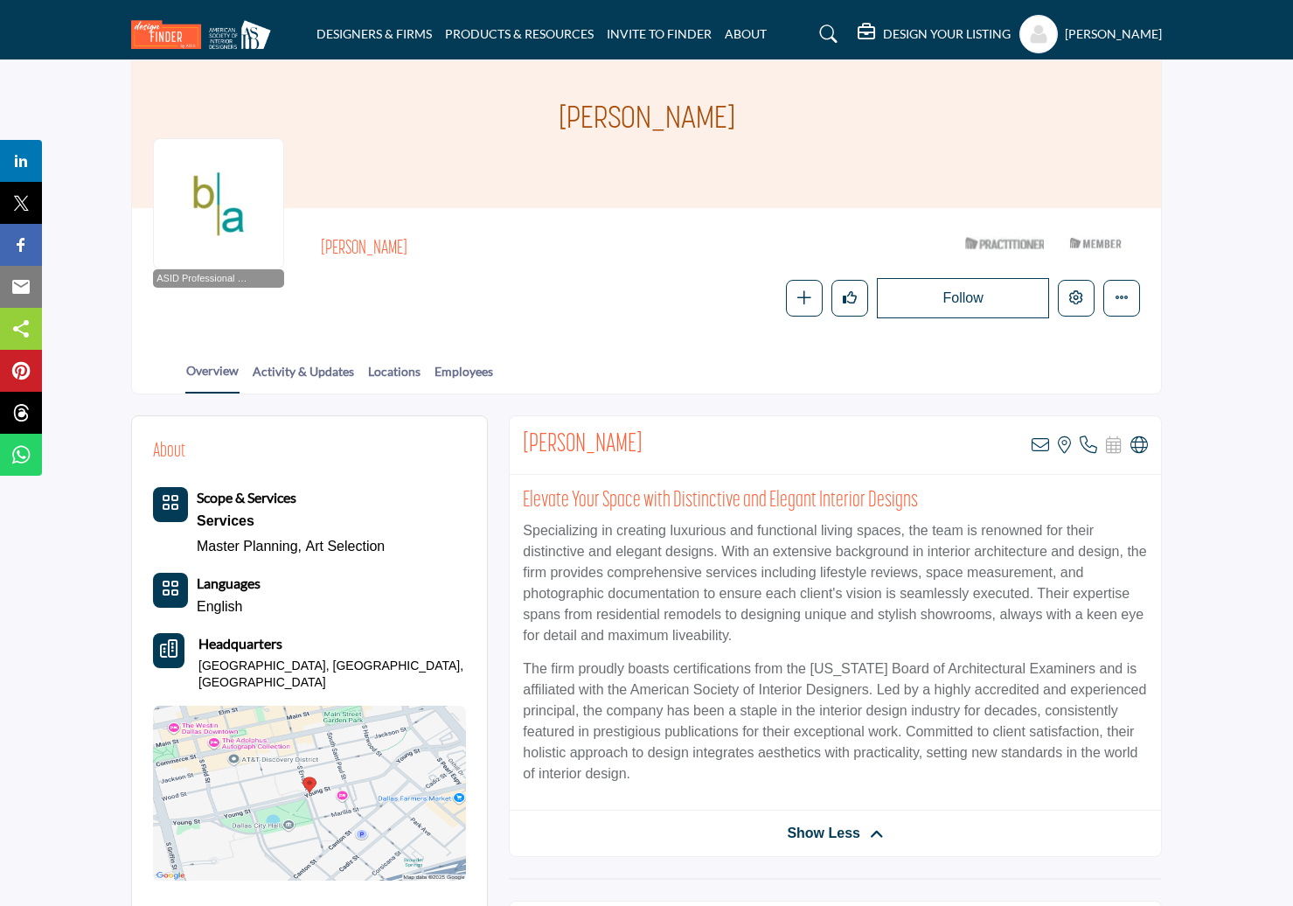
click at [174, 504] on icon "Category Icon" at bounding box center [170, 502] width 17 height 17
